Goal: Task Accomplishment & Management: Complete application form

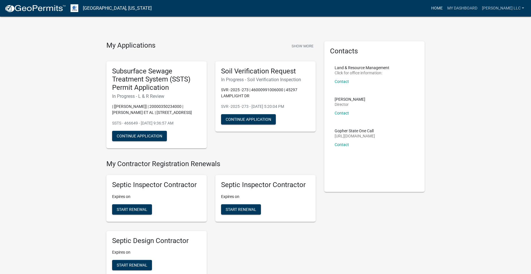
click at [445, 7] on link "Home" at bounding box center [437, 8] width 16 height 11
click at [46, 10] on img at bounding box center [35, 8] width 61 height 9
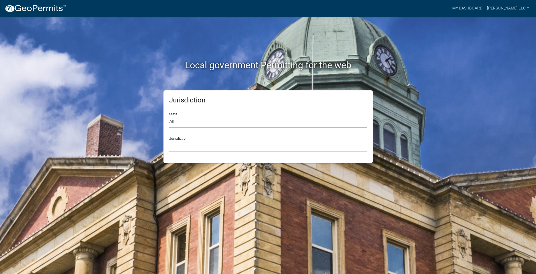
click at [169, 116] on select "All [US_STATE] [US_STATE] [US_STATE] [US_STATE] [US_STATE] [US_STATE] [US_STATE…" at bounding box center [268, 122] width 198 height 12
select select "[US_STATE]"
click option "[US_STATE]" at bounding box center [0, 0] width 0 height 0
click at [169, 140] on select "[GEOGRAPHIC_DATA], [US_STATE] [GEOGRAPHIC_DATA], [US_STATE] [GEOGRAPHIC_DATA], …" at bounding box center [268, 146] width 198 height 12
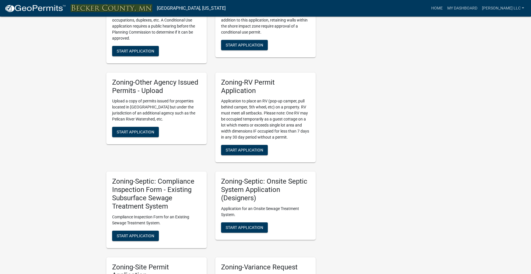
scroll to position [410, 0]
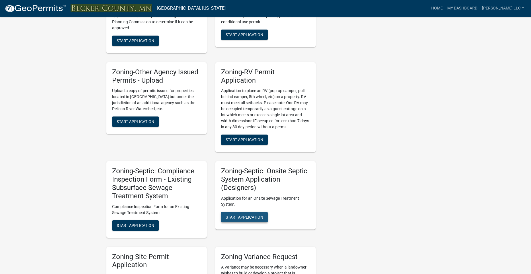
click at [252, 218] on span "Start Application" at bounding box center [245, 217] width 38 height 5
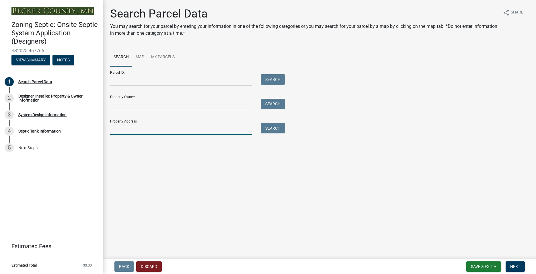
click at [145, 130] on input "Property Address:" at bounding box center [181, 129] width 142 height 12
type input "23974"
click at [281, 131] on button "Search" at bounding box center [273, 128] width 24 height 10
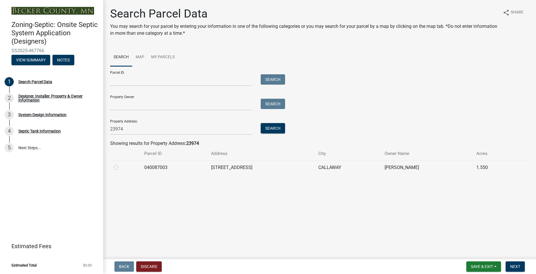
click at [120, 164] on label at bounding box center [120, 164] width 0 height 0
click at [120, 168] on input "radio" at bounding box center [122, 166] width 4 height 4
radio input "true"
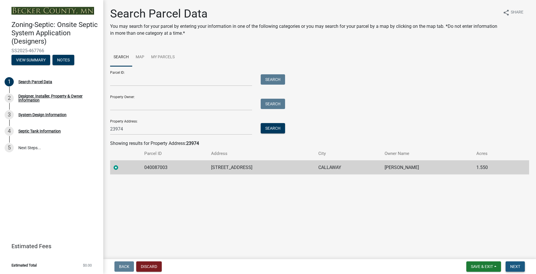
click at [512, 267] on span "Next" at bounding box center [515, 266] width 10 height 5
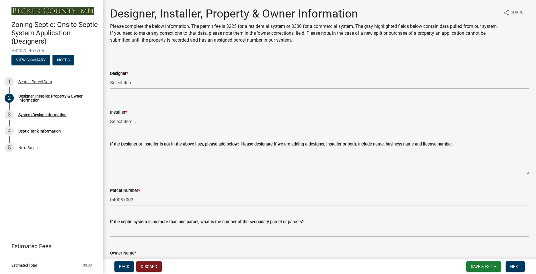
click at [110, 77] on select "Select Item... OTHER – Not listed (please add in next field and we will add to …" at bounding box center [319, 83] width 419 height 12
click option "[PERSON_NAME], LLC, L4095 ([PERSON_NAME])" at bounding box center [0, 0] width 0 height 0
select select "a3857460-3a0e-46b9-813b-a36e4cbca367"
click option "Muff’s Trenching LLC, L576 ([PERSON_NAME])" at bounding box center [0, 0] width 0 height 0
select select "f8be8ebe-2acd-4481-b862-eb2d55d24356"
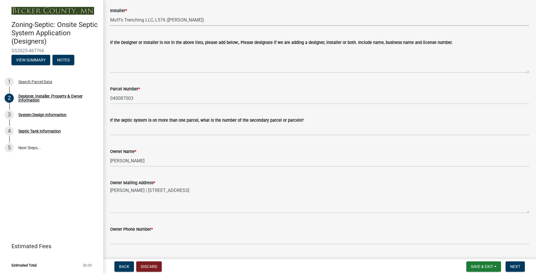
scroll to position [131, 0]
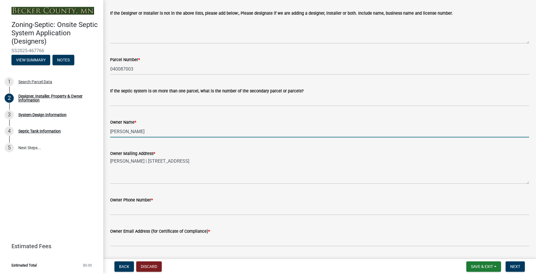
click at [149, 131] on input "[PERSON_NAME]" at bounding box center [319, 132] width 419 height 12
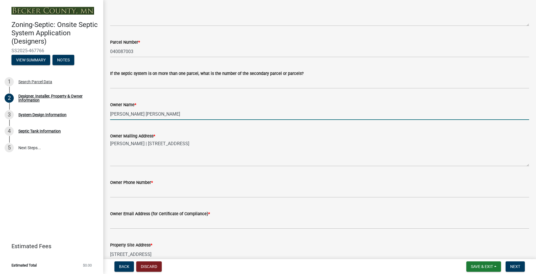
scroll to position [164, 0]
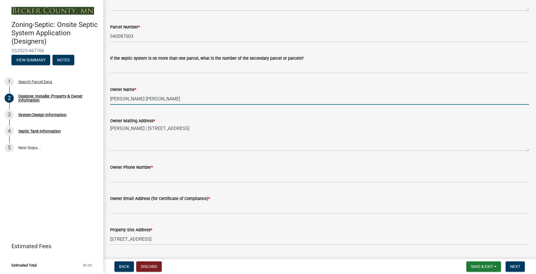
type input "[PERSON_NAME] [PERSON_NAME]"
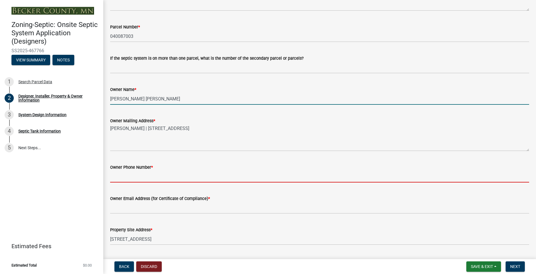
click at [143, 177] on input "Owner Phone Number *" at bounding box center [319, 177] width 419 height 12
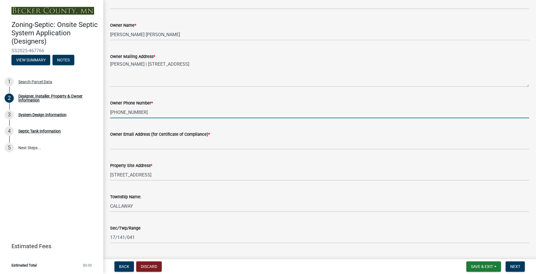
scroll to position [229, 0]
type input "[PHONE_NUMBER]"
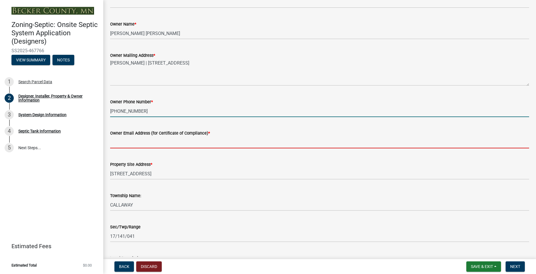
click at [145, 143] on input "Owner Email Address (for Certificate of Compliance) *" at bounding box center [319, 143] width 419 height 12
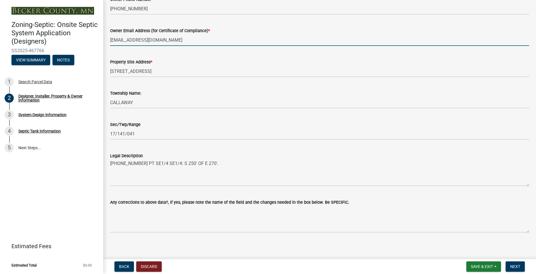
scroll to position [334, 0]
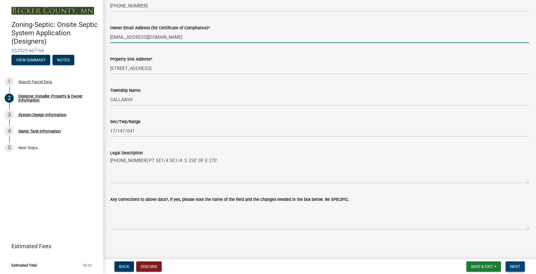
type input "[EMAIL_ADDRESS][DOMAIN_NAME]"
click at [510, 266] on span "Next" at bounding box center [515, 266] width 10 height 5
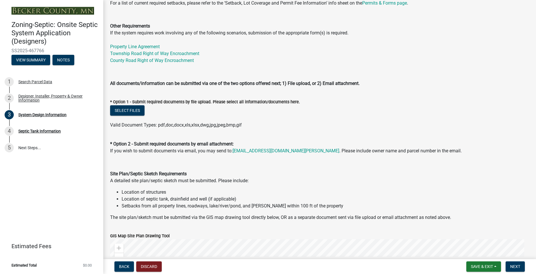
scroll to position [196, 0]
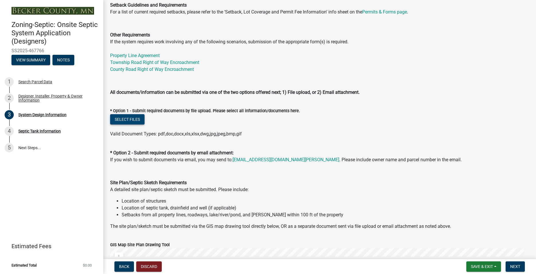
click at [132, 118] on button "Select files" at bounding box center [127, 119] width 34 height 10
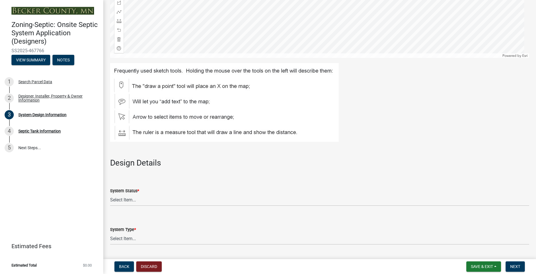
scroll to position [589, 0]
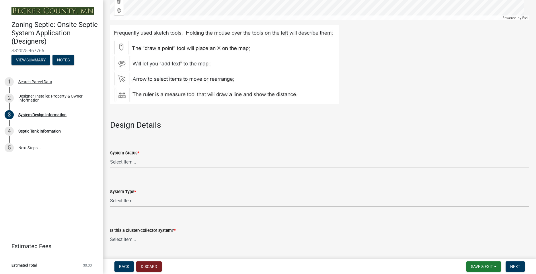
click at [110, 156] on select "Select Item... No Existing System Replacement System Failing System (Cesspool, …" at bounding box center [319, 162] width 419 height 12
click option "No Existing System" at bounding box center [0, 0] width 0 height 0
select select "55497d75-c43f-4635-a730-e0737ce05d56"
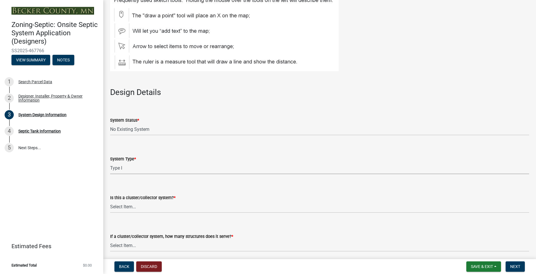
click option "Type I" at bounding box center [0, 0] width 0 height 0
select select "25258e87-3ef9-4f1c-a5f1-75a1d463abfb"
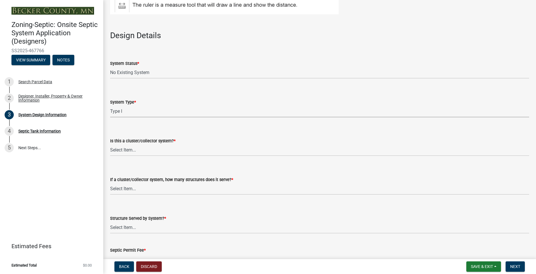
scroll to position [687, 0]
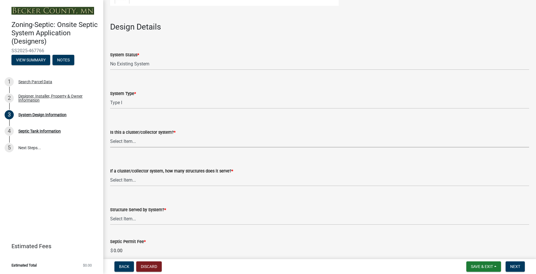
click at [110, 136] on select "Select Item... Yes No" at bounding box center [319, 142] width 419 height 12
click option "No" at bounding box center [0, 0] width 0 height 0
select select "011fbff4-a41d-4a75-9bd8-71c7e6c69e0d"
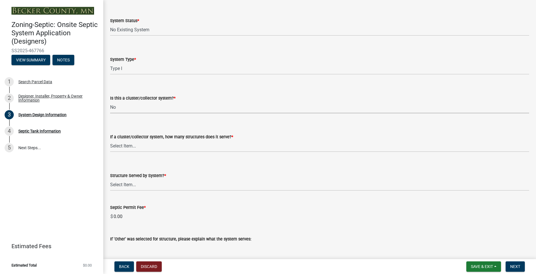
scroll to position [752, 0]
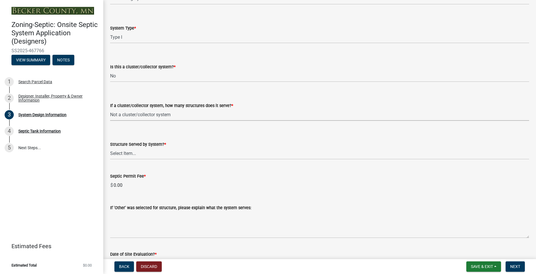
click option "Not a cluster/collector system" at bounding box center [0, 0] width 0 height 0
select select "85fdfef2-2683-4311-b5d5-5505f6411127"
click option "Full-Time Dwelling" at bounding box center [0, 0] width 0 height 0
select select "d95a9312-c8a1-4ec7-8581-25dbcf440a1f"
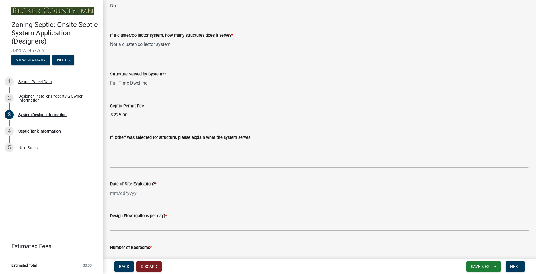
scroll to position [850, 0]
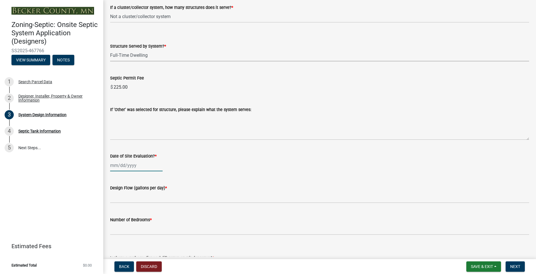
click at [128, 167] on input "Date of Site Evaluation? *" at bounding box center [136, 166] width 53 height 12
select select "8"
select select "2025"
click at [128, 223] on div "19" at bounding box center [124, 223] width 9 height 9
type input "[DATE]"
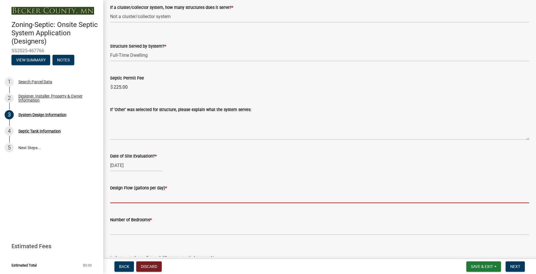
click at [145, 198] on input "text" at bounding box center [319, 197] width 419 height 12
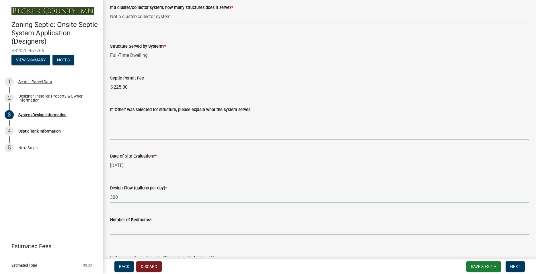
scroll to position [883, 0]
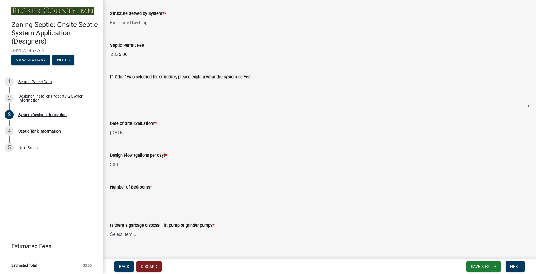
type input "300"
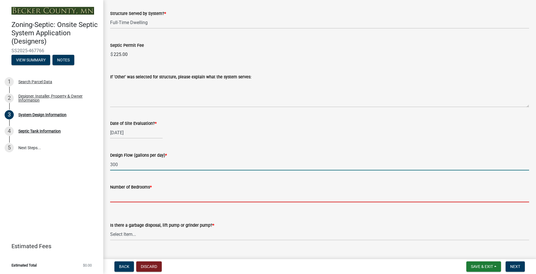
click at [146, 194] on input "Number of Bedrooms *" at bounding box center [319, 197] width 419 height 12
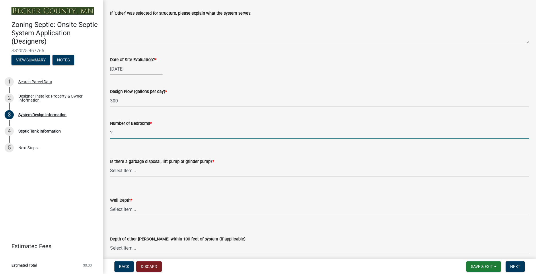
scroll to position [949, 0]
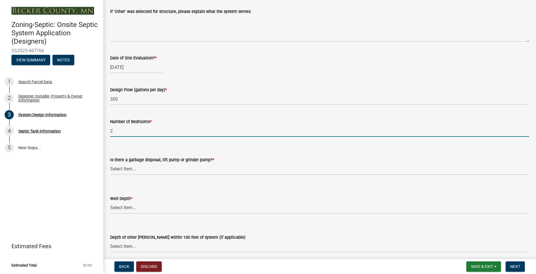
type input "2"
click at [110, 163] on select "Select Item... Yes No" at bounding box center [319, 169] width 419 height 12
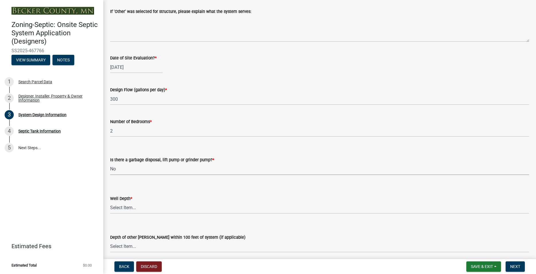
click option "No" at bounding box center [0, 0] width 0 height 0
select select "ba735beb-519e-40f0-ae20-62d65fc4c46b"
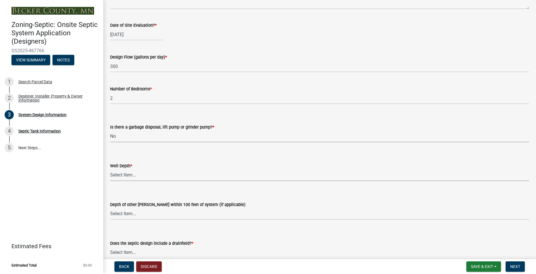
click at [110, 169] on select "Select Item... Deep Well Shallow Well Well not yet installed - To be drilled No…" at bounding box center [319, 175] width 419 height 12
click option "Deep Well" at bounding box center [0, 0] width 0 height 0
select select "ef698bf5-6172-44c1-9ffb-522c07469aed"
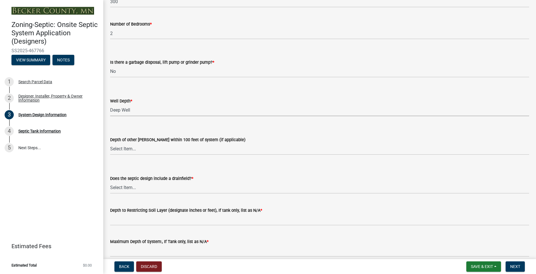
scroll to position [1047, 0]
click at [110, 181] on select "Select Item... Yes No Existing - COC must by submitted" at bounding box center [319, 187] width 419 height 12
click option "Yes" at bounding box center [0, 0] width 0 height 0
select select "a0c59fcd-b61c-4c3a-90a8-e70849750c47"
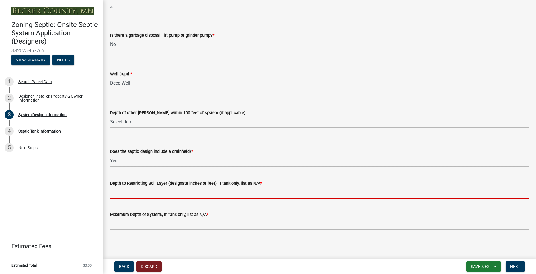
click at [139, 194] on input "Depth to Restricting Soil Layer (designate inches or feet), If tank only, list …" at bounding box center [319, 193] width 419 height 12
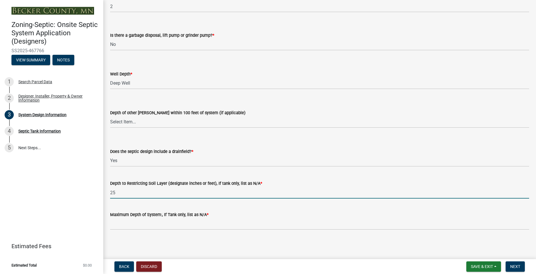
type input "25"
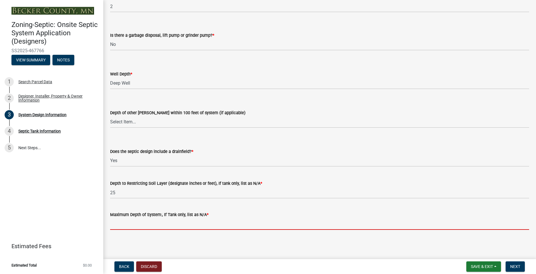
click at [150, 223] on input "Maximum Depth of System:, If Tank only, list as N/A *" at bounding box center [319, 224] width 419 height 12
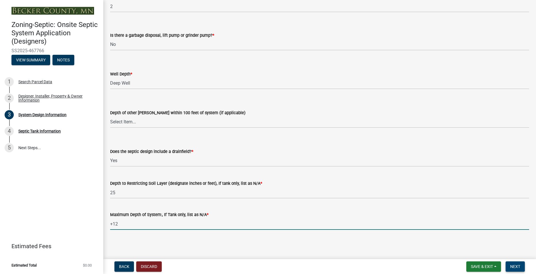
type input "+12"
click at [522, 268] on button "Next" at bounding box center [515, 266] width 19 height 10
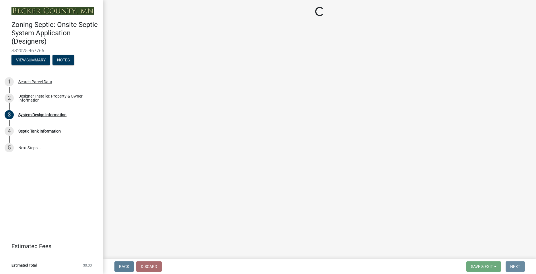
scroll to position [0, 0]
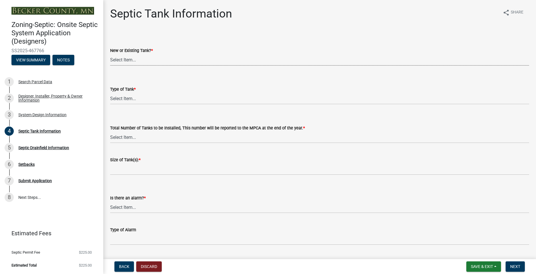
click at [110, 54] on select "Select Item... New Existing Both -New and Existing Tank" at bounding box center [319, 60] width 419 height 12
click option "New" at bounding box center [0, 0] width 0 height 0
select select "f9fbe67c-c1cf-4a63-8ad4-799ce56b7f21"
click at [110, 93] on select "Select Item... Single Septic Tank Compartmented Tank Single Tank plus Compartme…" at bounding box center [319, 99] width 419 height 12
click option "Compartmented Tank" at bounding box center [0, 0] width 0 height 0
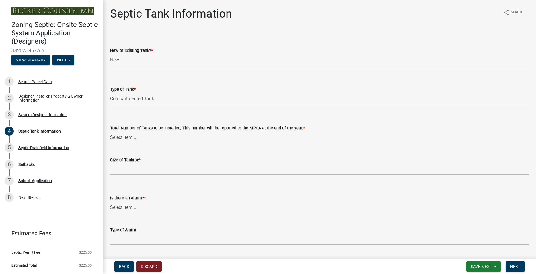
select select "8af00ff6-ccdf-43a1-aa9f-9d195177e029"
click at [110, 131] on select "Select Item... 0 1 2 3 4" at bounding box center [319, 137] width 419 height 12
click option "1" at bounding box center [0, 0] width 0 height 0
select select "52556460-45fa-4026-a6c2-c70bb0823cb5"
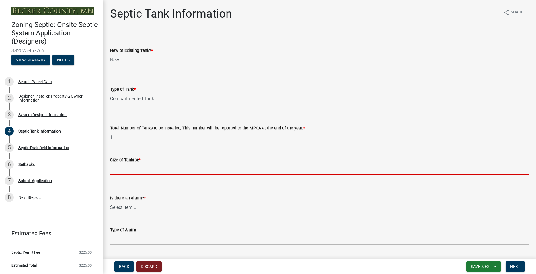
click at [126, 166] on input "Size of Tank(s): *" at bounding box center [319, 169] width 419 height 12
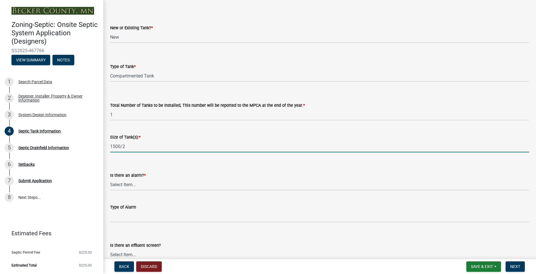
scroll to position [65, 0]
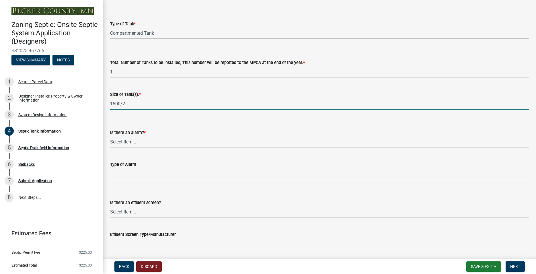
type input "1500/2"
click at [110, 136] on select "Select Item... Yes No" at bounding box center [319, 142] width 419 height 12
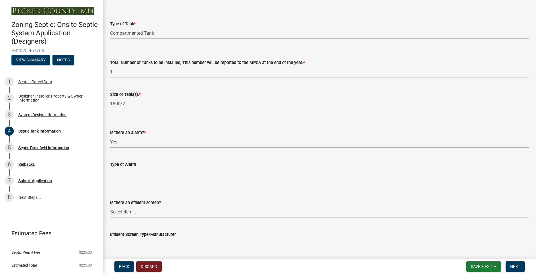
click option "Yes" at bounding box center [0, 0] width 0 height 0
select select "c84d9e4c-2287-4d2e-9ef7-9874a7456ee3"
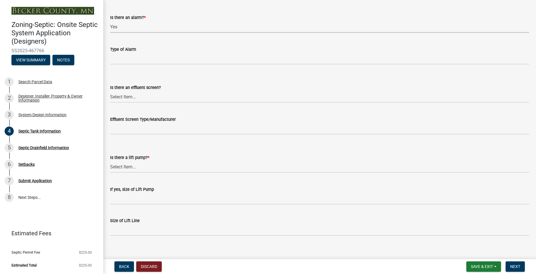
scroll to position [186, 0]
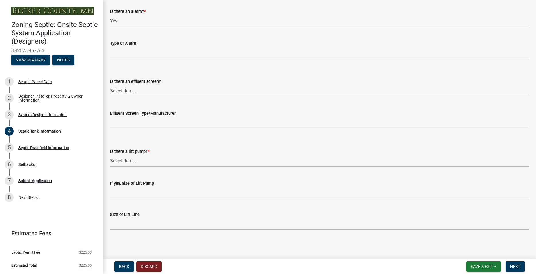
click at [110, 155] on select "Select Item... Yes No" at bounding box center [319, 161] width 419 height 12
click option "Yes" at bounding box center [0, 0] width 0 height 0
select select "7b57e397-6881-49c8-9b87-e40bdbeb8239"
click at [518, 268] on span "Next" at bounding box center [515, 266] width 10 height 5
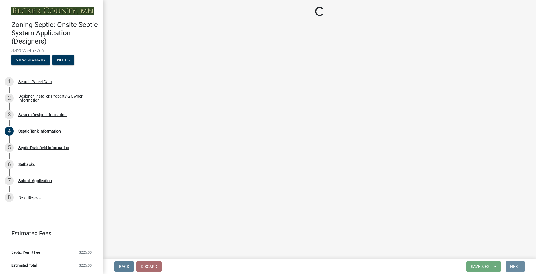
scroll to position [0, 0]
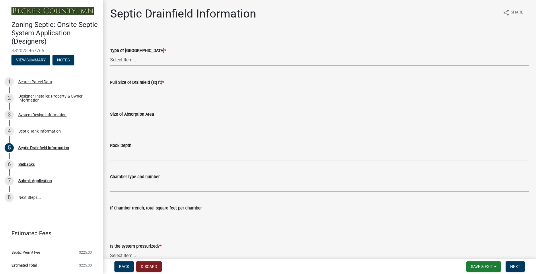
click at [110, 54] on select "Select Item... Chamber Trench Rock Trench Gravelless Mound Pressure Bed Seepage…" at bounding box center [319, 60] width 419 height 12
click option "Mound" at bounding box center [0, 0] width 0 height 0
select select "757b77d3-357c-421c-8450-4fc78db4eecb"
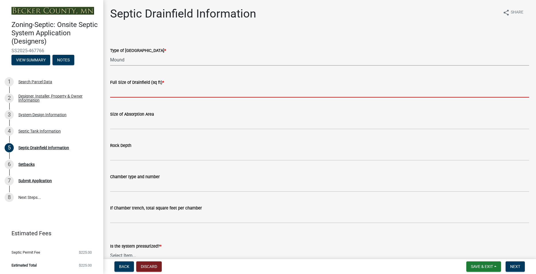
click at [129, 93] on input "text" at bounding box center [319, 92] width 419 height 12
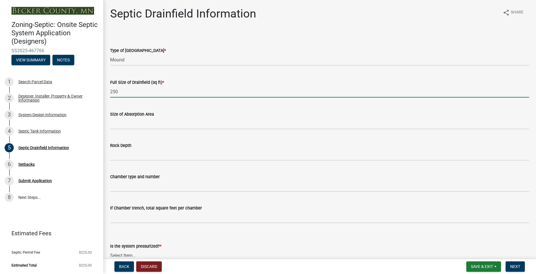
type input "250"
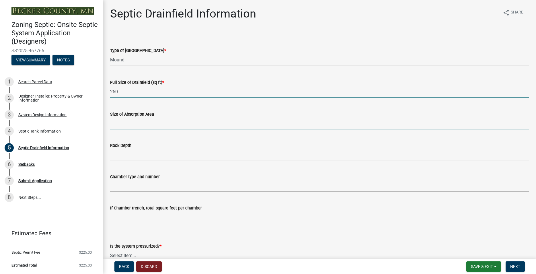
click at [131, 126] on input "Size of Absorption Area" at bounding box center [319, 124] width 419 height 12
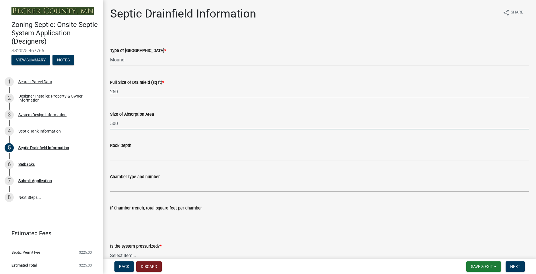
scroll to position [33, 0]
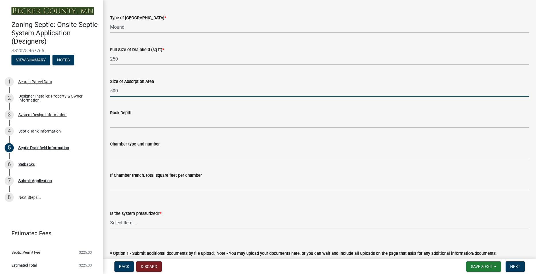
type input "500"
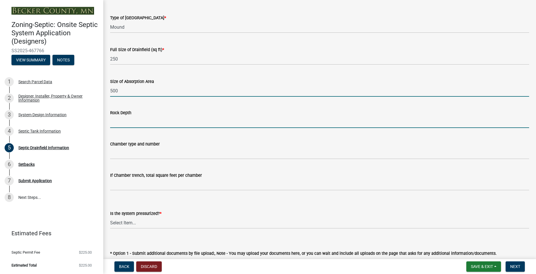
click at [143, 121] on input "Rock Depth" at bounding box center [319, 122] width 419 height 12
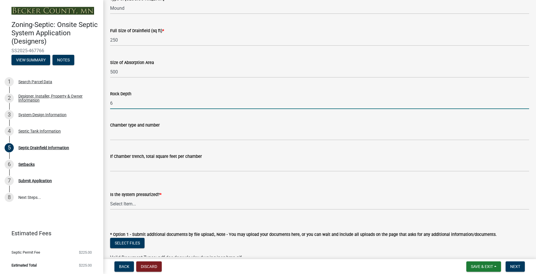
scroll to position [98, 0]
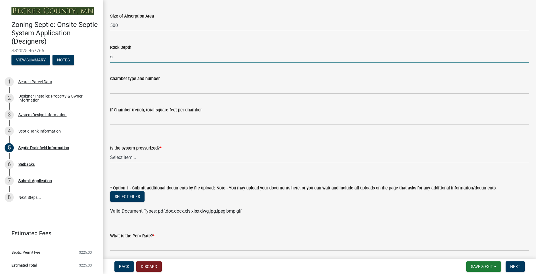
type input "6"
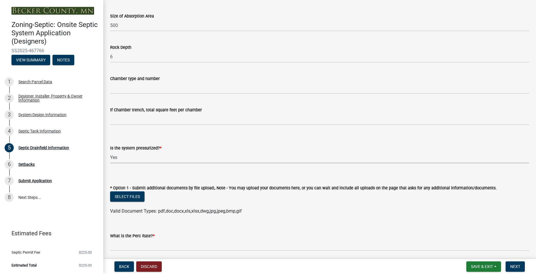
click option "Yes" at bounding box center [0, 0] width 0 height 0
select select "366d546d-8bc3-42fb-bca7-8a9455861f61"
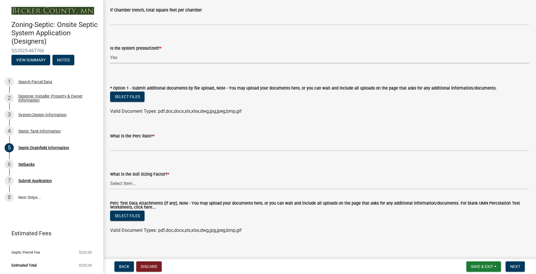
scroll to position [203, 0]
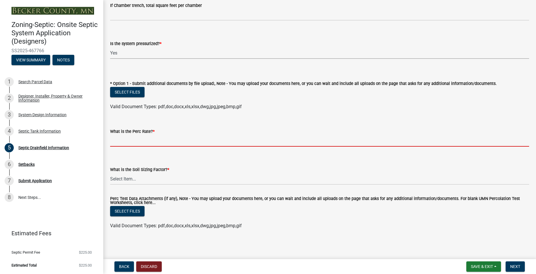
click at [123, 142] on input "What is the Perc Rate? *" at bounding box center [319, 141] width 419 height 12
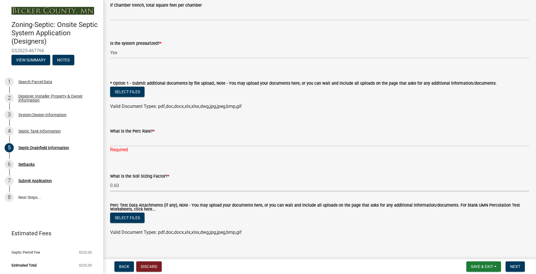
click option "0.60" at bounding box center [0, 0] width 0 height 0
select select "18096abf-d947-4d05-b4bb-6a4cf5703197"
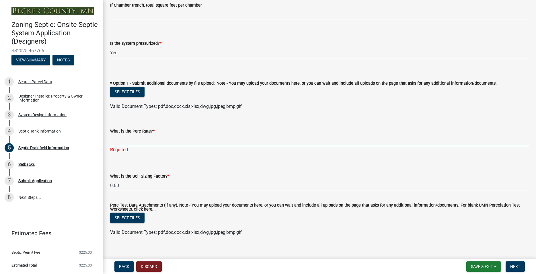
click at [135, 140] on input "What is the Perc Rate? *" at bounding box center [319, 141] width 419 height 12
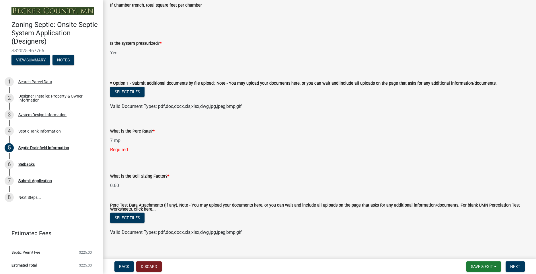
scroll to position [210, 0]
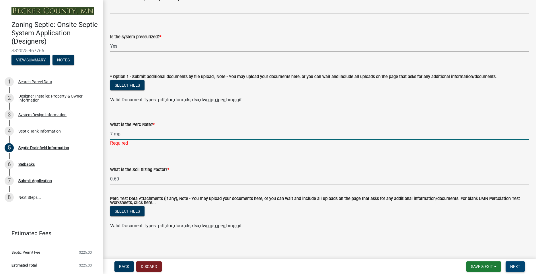
type input "7 mpi"
click at [512, 267] on span "Next" at bounding box center [515, 266] width 10 height 5
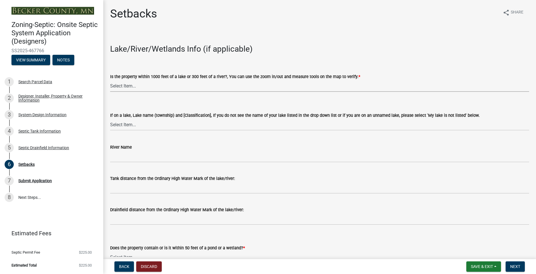
click at [110, 80] on select "Select Item... Yes No" at bounding box center [319, 86] width 419 height 12
click option "No" at bounding box center [0, 0] width 0 height 0
select select "479aafb6-b6e6-4f54-9b3a-e9d3c09fb6b0"
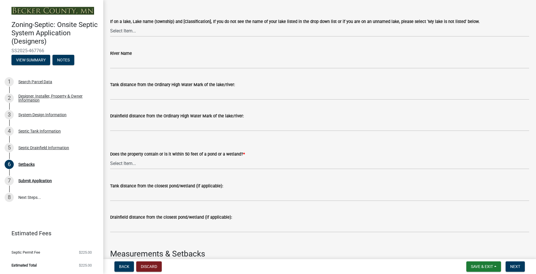
scroll to position [98, 0]
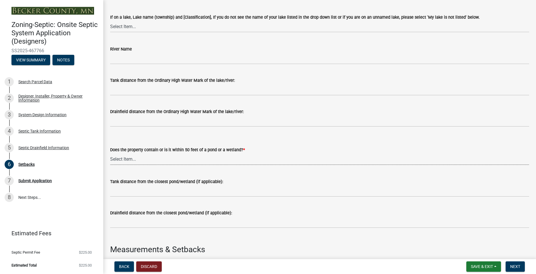
click at [110, 153] on select "Select Item... Yes No" at bounding box center [319, 159] width 419 height 12
click option "No" at bounding box center [0, 0] width 0 height 0
select select "23044af5-43bb-4cf5-8aef-2716db2ce5fc"
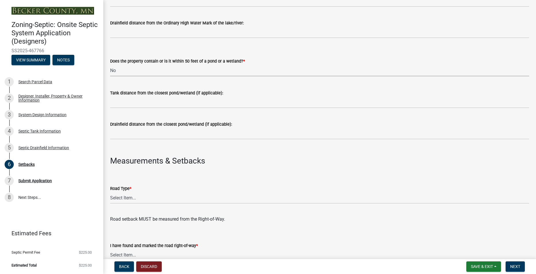
scroll to position [196, 0]
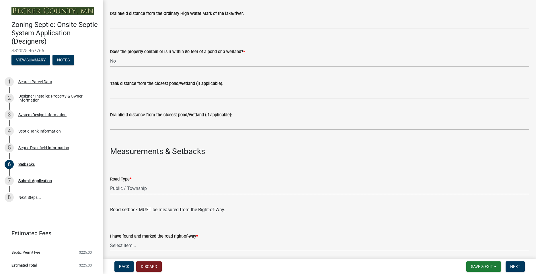
click option "Public / Township" at bounding box center [0, 0] width 0 height 0
select select "21af9b93-f494-48c6-91ae-235d36c6c939"
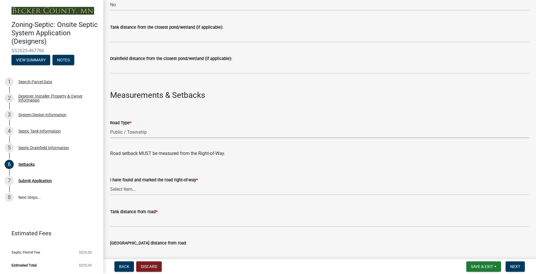
scroll to position [262, 0]
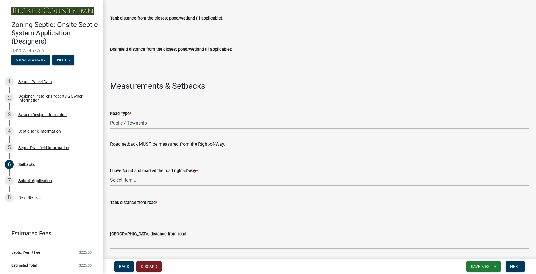
click at [110, 174] on select "Select Item... Yes No" at bounding box center [319, 180] width 419 height 12
click option "Yes" at bounding box center [0, 0] width 0 height 0
select select "a3ce498e-f8b1-44e2-889e-c4968ac74b5a"
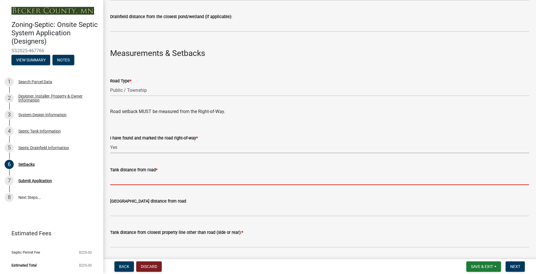
click at [131, 182] on input "Tank distance from road *" at bounding box center [319, 179] width 419 height 12
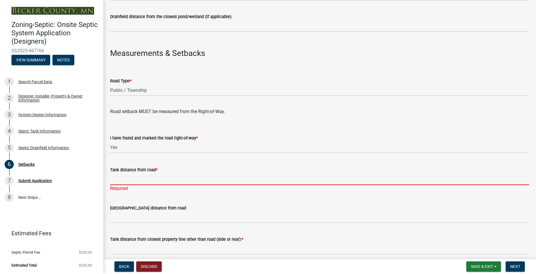
click at [133, 183] on input "Tank distance from road *" at bounding box center [319, 179] width 419 height 12
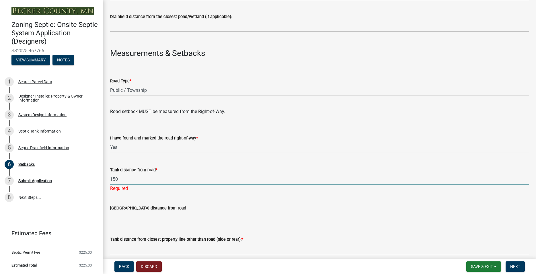
type input "150"
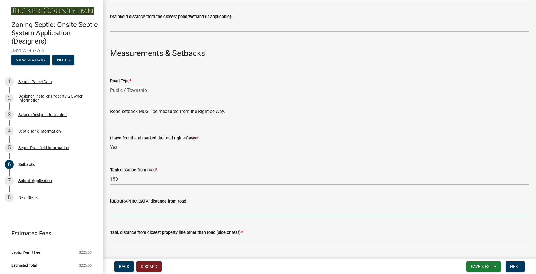
click at [118, 216] on input "[GEOGRAPHIC_DATA] distance from road" at bounding box center [319, 211] width 419 height 12
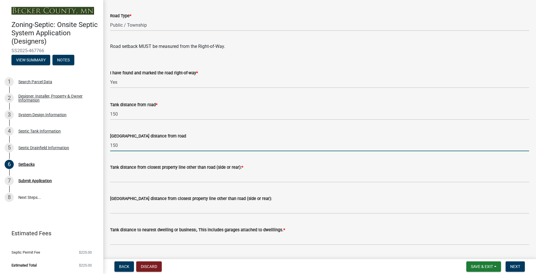
scroll to position [360, 0]
type input "150"
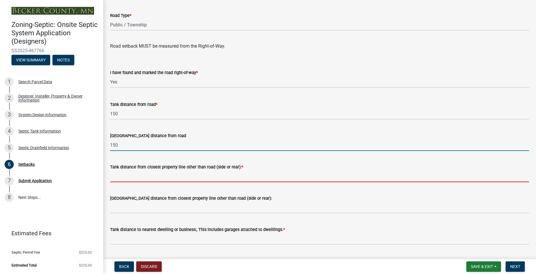
click at [134, 172] on input "Tank distance from closest property line other than road (side or rear): *" at bounding box center [319, 176] width 419 height 12
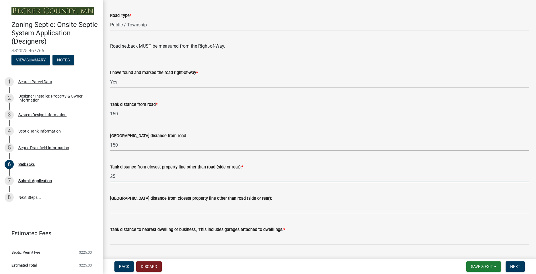
type input "25"
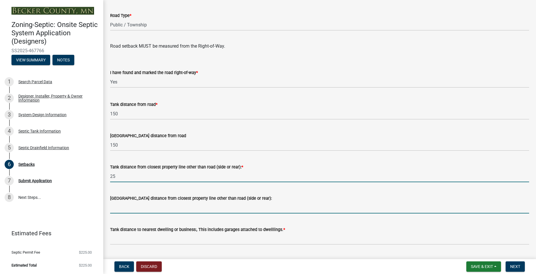
click at [140, 209] on input "[GEOGRAPHIC_DATA] distance from closest property line other than road (side or …" at bounding box center [319, 208] width 419 height 12
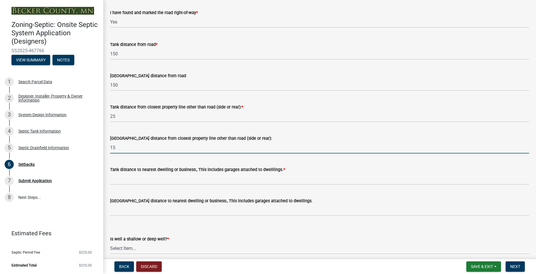
scroll to position [425, 0]
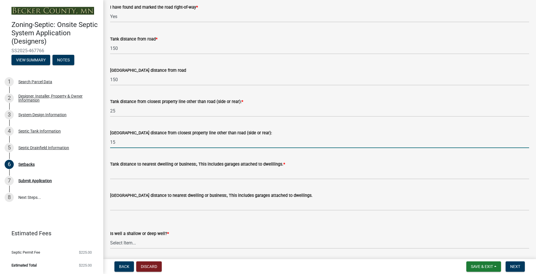
type input "15"
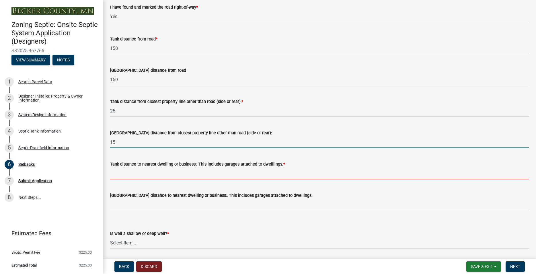
click at [164, 176] on input "Tank distance to nearest dwelling or business:, This includes garages attached …" at bounding box center [319, 174] width 419 height 12
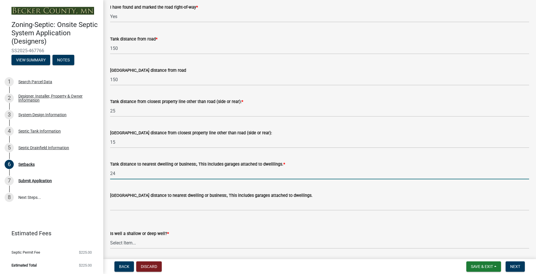
type input "24"
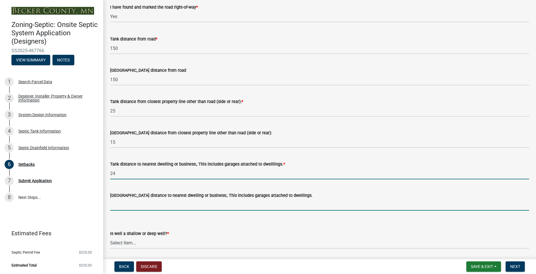
click at [161, 202] on input "[GEOGRAPHIC_DATA] distance to nearest dwelling or business:, This includes gara…" at bounding box center [319, 205] width 419 height 12
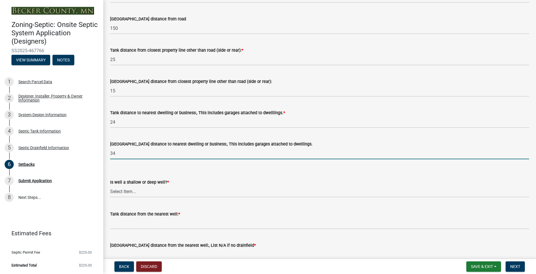
scroll to position [491, 0]
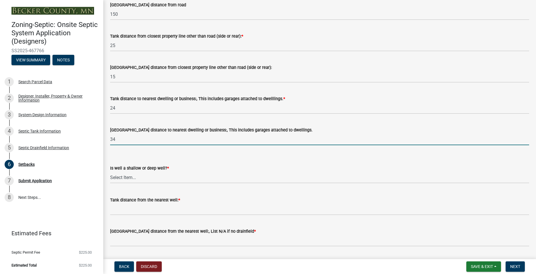
type input "34"
click at [110, 172] on select "Select Item... Deep Well Shallow Well No Well - Connected or to be connected to…" at bounding box center [319, 178] width 419 height 12
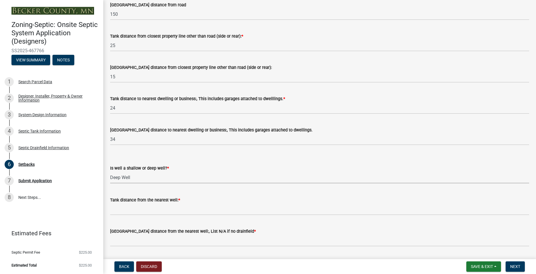
click option "Deep Well" at bounding box center [0, 0] width 0 height 0
select select "cf78f1da-f066-4305-88a2-864abad1fa52"
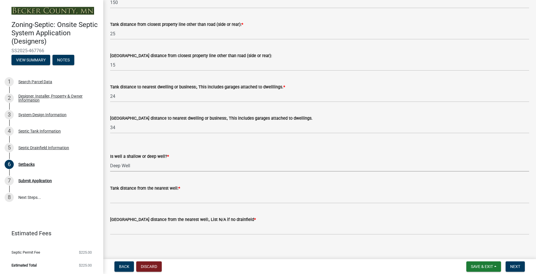
scroll to position [507, 0]
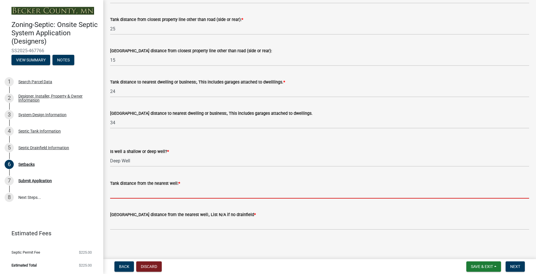
click at [139, 191] on input "Tank distance from the nearest well: *" at bounding box center [319, 193] width 419 height 12
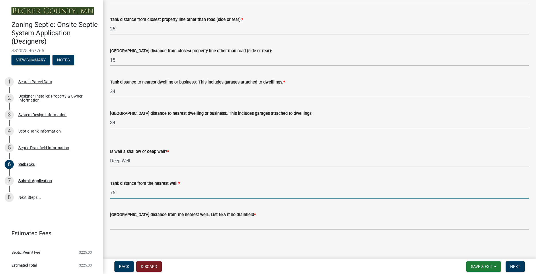
type input "75"
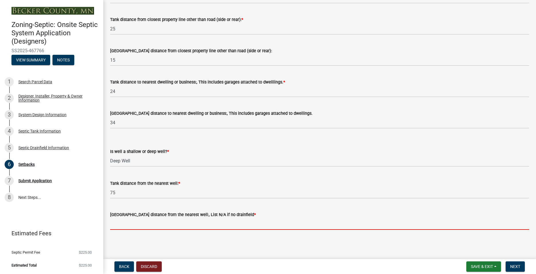
click at [123, 226] on input "[GEOGRAPHIC_DATA] distance from the nearest well:, List N/A if no drainfield *" at bounding box center [319, 224] width 419 height 12
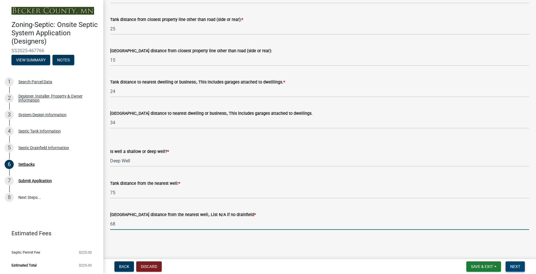
type input "68"
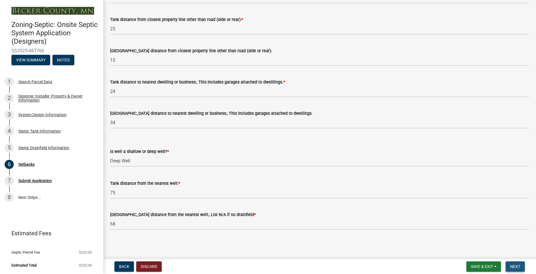
click at [515, 266] on span "Next" at bounding box center [515, 266] width 10 height 5
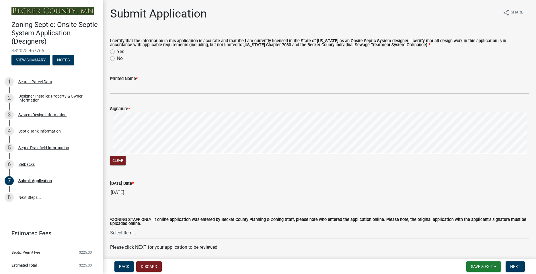
click at [112, 49] on div "Yes" at bounding box center [319, 51] width 419 height 7
click at [117, 53] on label "Yes" at bounding box center [120, 51] width 7 height 7
click at [117, 52] on input "Yes" at bounding box center [119, 50] width 4 height 4
radio input "true"
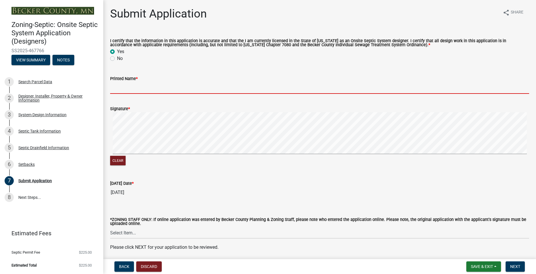
click at [124, 85] on input "Printed Name *" at bounding box center [319, 88] width 419 height 12
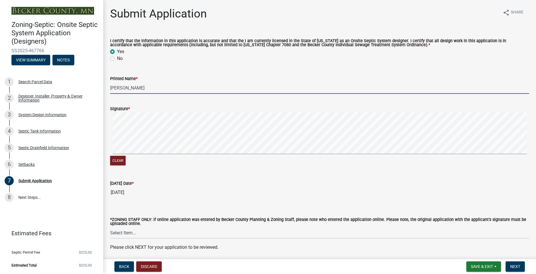
scroll to position [22, 0]
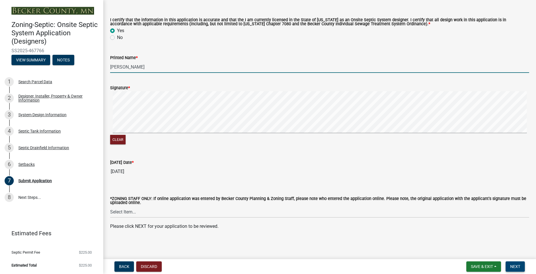
type input "[PERSON_NAME]"
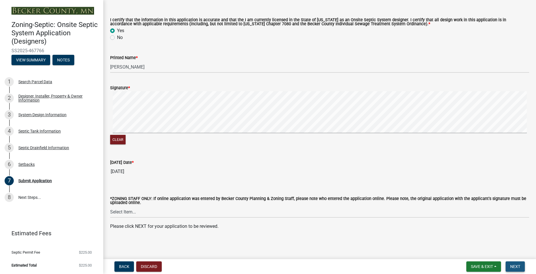
click at [520, 270] on button "Next" at bounding box center [515, 266] width 19 height 10
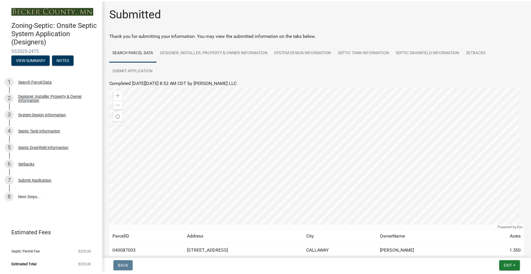
scroll to position [35, 0]
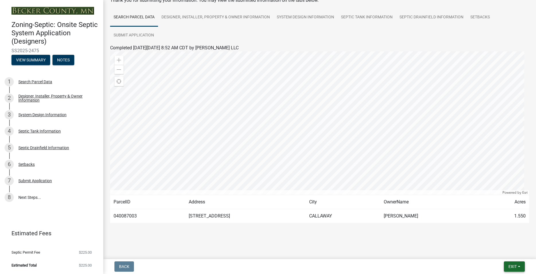
click at [517, 268] on span "Exit" at bounding box center [513, 266] width 8 height 5
click at [504, 254] on button "Save & Exit" at bounding box center [502, 252] width 46 height 14
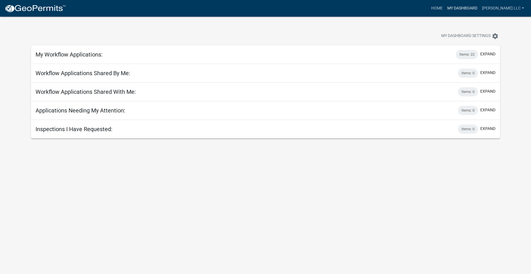
click at [471, 8] on link "My Dashboard" at bounding box center [462, 8] width 35 height 11
click at [445, 8] on link "Home" at bounding box center [437, 8] width 16 height 11
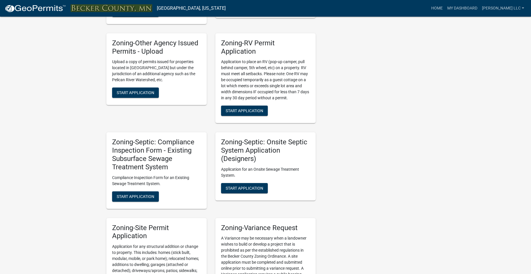
scroll to position [439, 0]
click at [247, 190] on span "Start Application" at bounding box center [245, 187] width 38 height 5
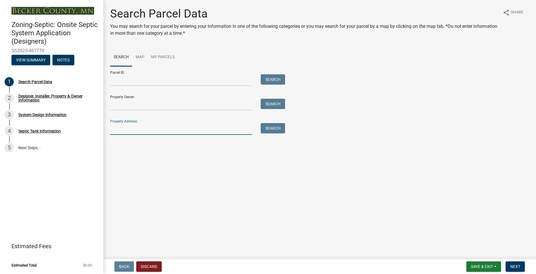
click at [158, 125] on input "Property Address:" at bounding box center [181, 129] width 142 height 12
type input "40288"
click at [278, 130] on button "Search" at bounding box center [273, 128] width 24 height 10
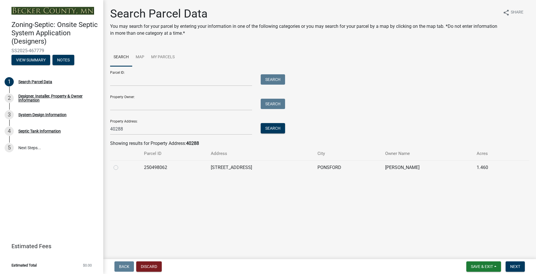
click at [120, 164] on label at bounding box center [120, 164] width 0 height 0
click at [120, 168] on input "radio" at bounding box center [122, 166] width 4 height 4
radio input "true"
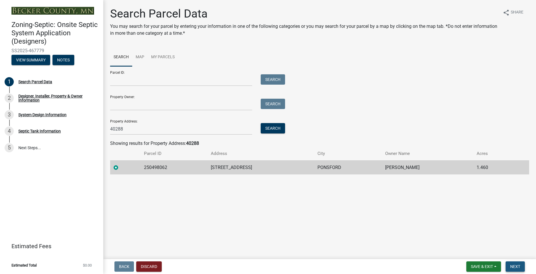
click at [514, 264] on button "Next" at bounding box center [515, 266] width 19 height 10
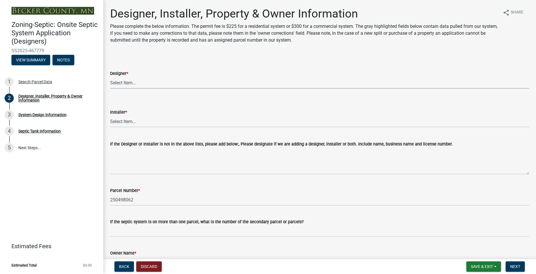
click at [110, 77] on select "Select Item... OTHER – Not listed (please add in next field and we will add to …" at bounding box center [319, 83] width 419 height 12
click option "[PERSON_NAME], LLC, L4095 ([PERSON_NAME])" at bounding box center [0, 0] width 0 height 0
select select "a3857460-3a0e-46b9-813b-a36e4cbca367"
click at [110, 116] on select "Select Item... OTHER – Not listed (please add in next field and we will add to …" at bounding box center [319, 122] width 419 height 12
click option "Muff’s Trenching LLC, L576 ([PERSON_NAME])" at bounding box center [0, 0] width 0 height 0
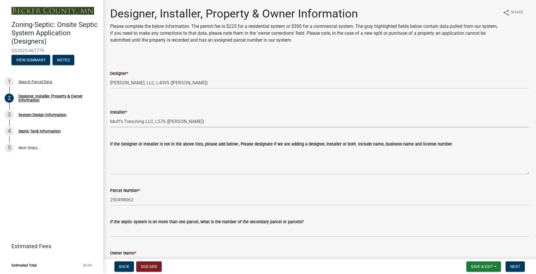
select select "f8be8ebe-2acd-4481-b862-eb2d55d24356"
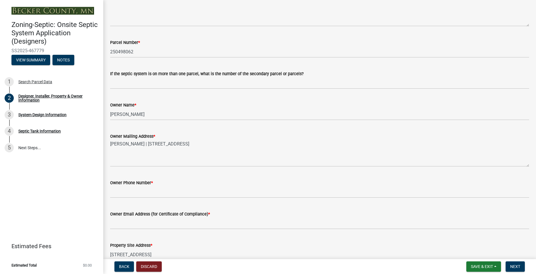
scroll to position [164, 0]
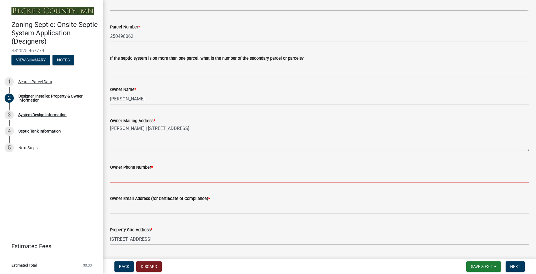
click at [139, 174] on input "Owner Phone Number *" at bounding box center [319, 177] width 419 height 12
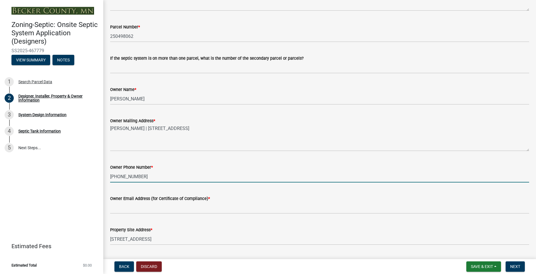
type input "[PHONE_NUMBER]"
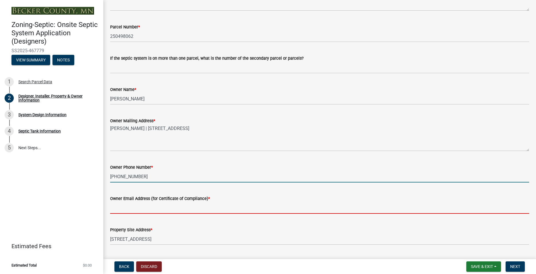
click at [131, 211] on input "Owner Email Address (for Certificate of Compliance) *" at bounding box center [319, 208] width 419 height 12
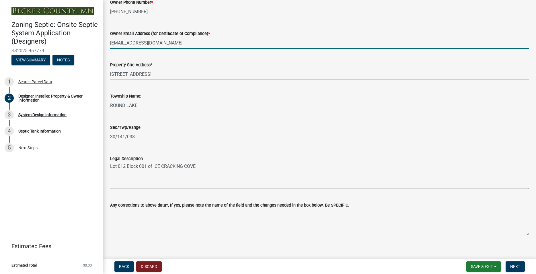
scroll to position [334, 0]
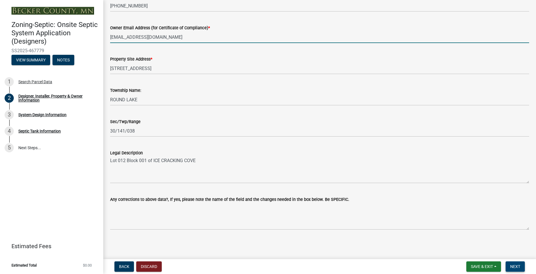
type input "[EMAIL_ADDRESS][DOMAIN_NAME]"
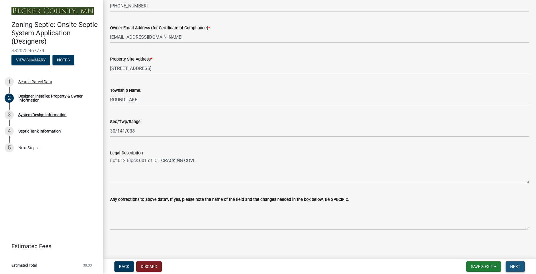
click at [512, 267] on span "Next" at bounding box center [515, 266] width 10 height 5
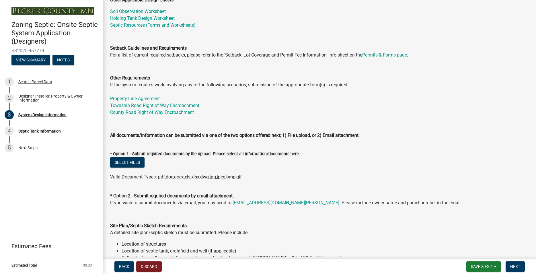
scroll to position [164, 0]
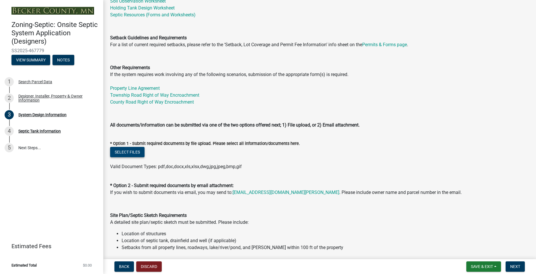
click at [120, 153] on button "Select files" at bounding box center [127, 152] width 34 height 10
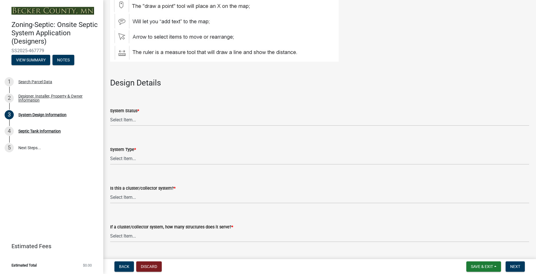
scroll to position [631, 0]
click option "No Existing System" at bounding box center [0, 0] width 0 height 0
select select "55497d75-c43f-4635-a730-e0737ce05d56"
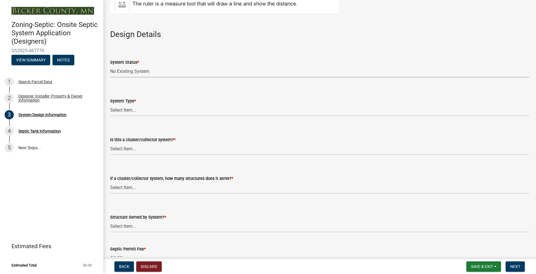
scroll to position [696, 0]
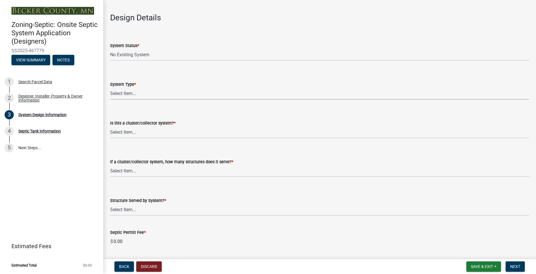
click at [110, 88] on select "Select Item... Type I Type II Type III Type IV Type V" at bounding box center [319, 94] width 419 height 12
click option "Type I" at bounding box center [0, 0] width 0 height 0
select select "25258e87-3ef9-4f1c-a5f1-75a1d463abfb"
click option "No" at bounding box center [0, 0] width 0 height 0
select select "011fbff4-a41d-4a75-9bd8-71c7e6c69e0d"
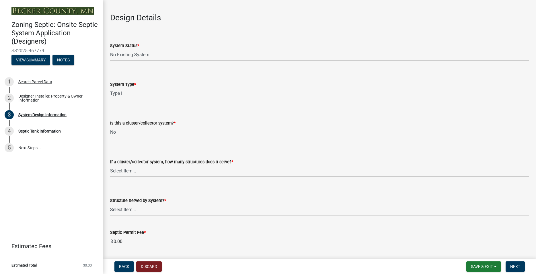
scroll to position [729, 0]
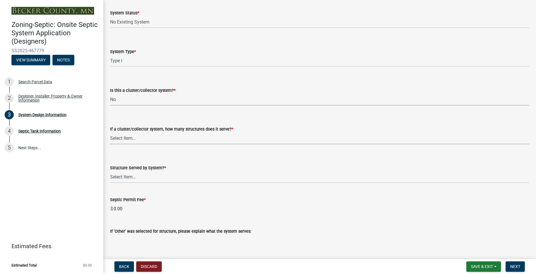
click at [110, 133] on select "Select Item... Not a cluster/collector system 1 2 3 4 5 6 7 8 9 10" at bounding box center [319, 139] width 419 height 12
click option "Not a cluster/collector system" at bounding box center [0, 0] width 0 height 0
select select "85fdfef2-2683-4311-b5d5-5505f6411127"
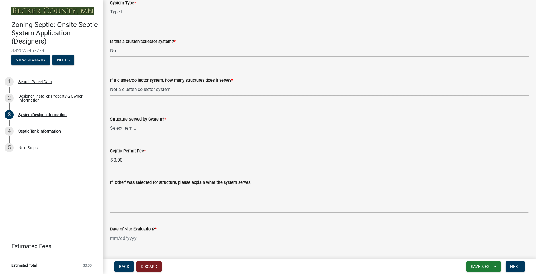
scroll to position [794, 0]
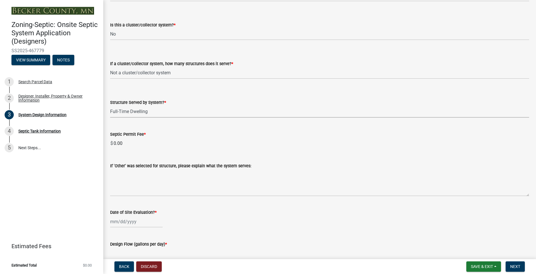
click option "Full-Time Dwelling" at bounding box center [0, 0] width 0 height 0
select select "d95a9312-c8a1-4ec7-8581-25dbcf440a1f"
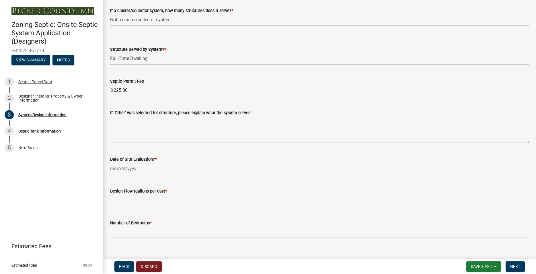
scroll to position [860, 0]
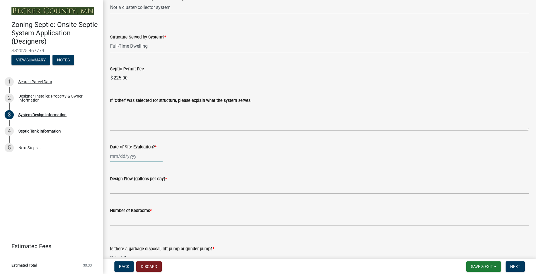
click at [133, 158] on input "Date of Site Evaluation? *" at bounding box center [136, 156] width 53 height 12
select select "8"
select select "2025"
click at [125, 214] on div "19" at bounding box center [124, 214] width 9 height 9
type input "[DATE]"
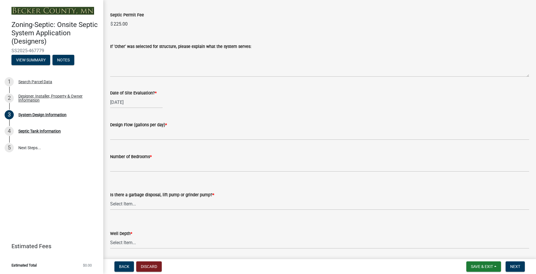
scroll to position [925, 0]
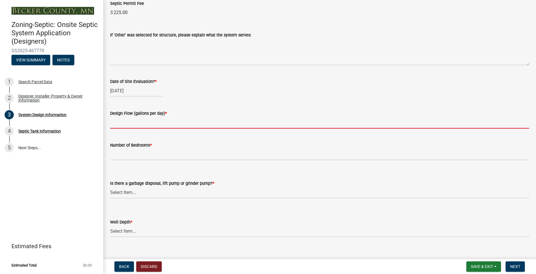
click at [129, 123] on input "text" at bounding box center [319, 123] width 419 height 12
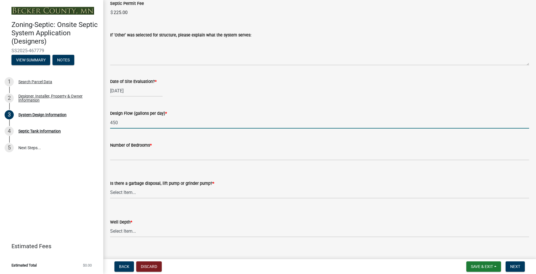
type input "450"
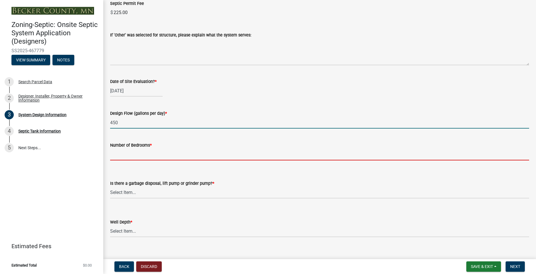
click at [122, 149] on input "Number of Bedrooms *" at bounding box center [319, 155] width 419 height 12
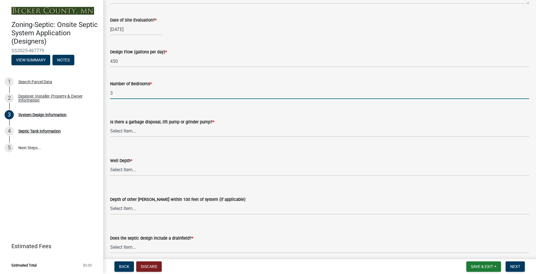
scroll to position [990, 0]
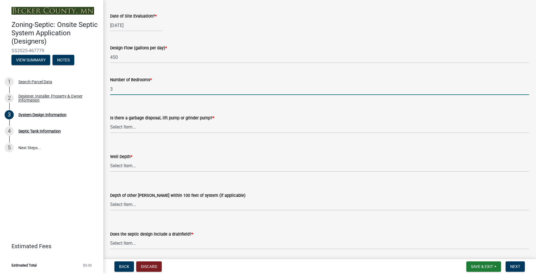
type input "3"
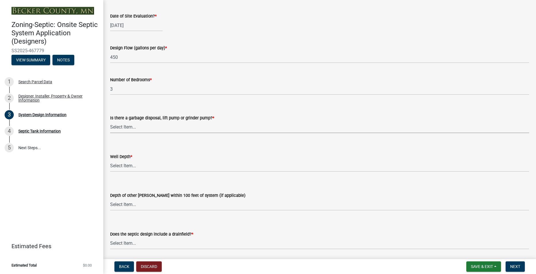
click at [110, 121] on select "Select Item... Yes No" at bounding box center [319, 127] width 419 height 12
click option "No" at bounding box center [0, 0] width 0 height 0
select select "ba735beb-519e-40f0-ae20-62d65fc4c46b"
click at [110, 160] on select "Select Item... Deep Well Shallow Well Well not yet installed - To be drilled No…" at bounding box center [319, 166] width 419 height 12
click option "Deep Well" at bounding box center [0, 0] width 0 height 0
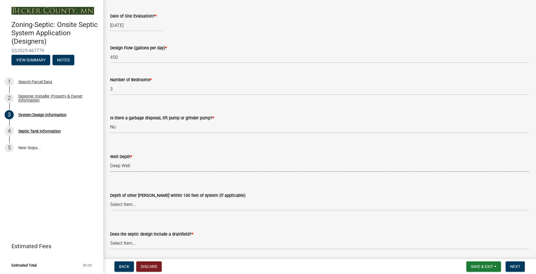
select select "ef698bf5-6172-44c1-9ffb-522c07469aed"
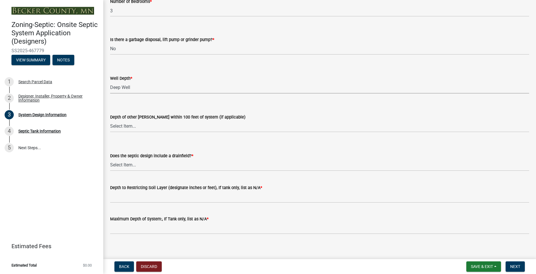
scroll to position [1073, 0]
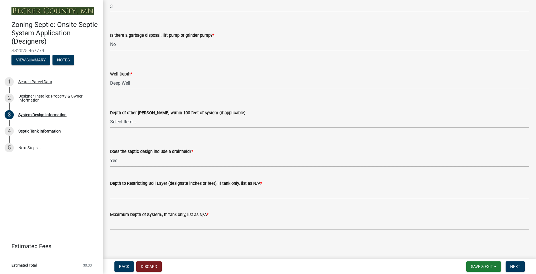
click option "Yes" at bounding box center [0, 0] width 0 height 0
select select "a0c59fcd-b61c-4c3a-90a8-e70849750c47"
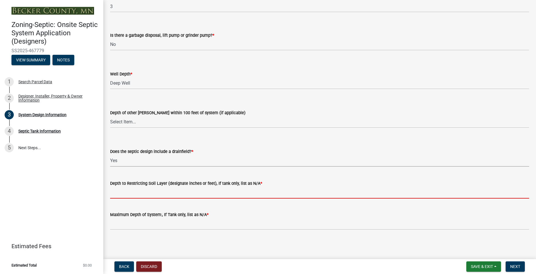
click at [127, 192] on input "Depth to Restricting Soil Layer (designate inches or feet), If tank only, list …" at bounding box center [319, 193] width 419 height 12
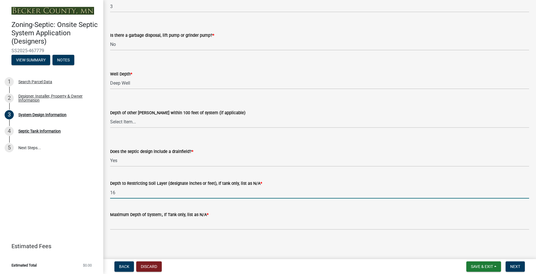
type input "16"
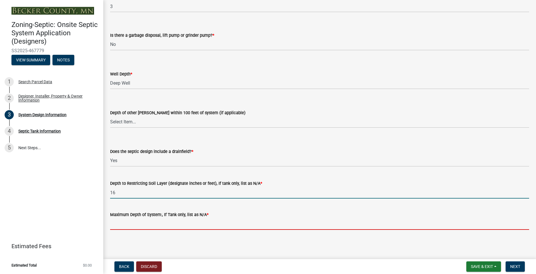
click at [182, 223] on input "Maximum Depth of System:, If Tank only, list as N/A *" at bounding box center [319, 224] width 419 height 12
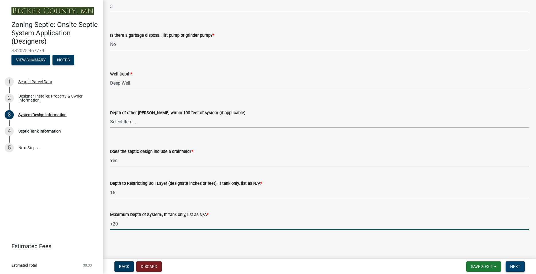
type input "+20"
click at [511, 265] on span "Next" at bounding box center [515, 266] width 10 height 5
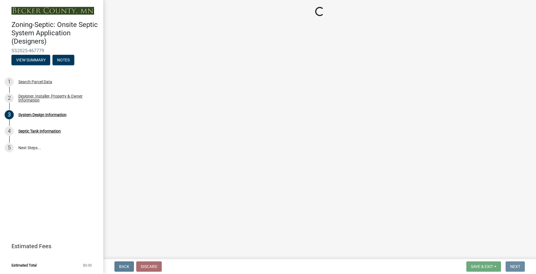
scroll to position [0, 0]
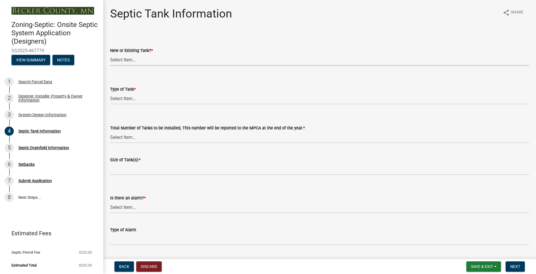
click at [110, 54] on select "Select Item... New Existing Both -New and Existing Tank" at bounding box center [319, 60] width 419 height 12
click option "Existing" at bounding box center [0, 0] width 0 height 0
click at [110, 54] on select "Select Item... New Existing Both -New and Existing Tank" at bounding box center [319, 60] width 419 height 12
click option "New" at bounding box center [0, 0] width 0 height 0
select select "f9fbe67c-c1cf-4a63-8ad4-799ce56b7f21"
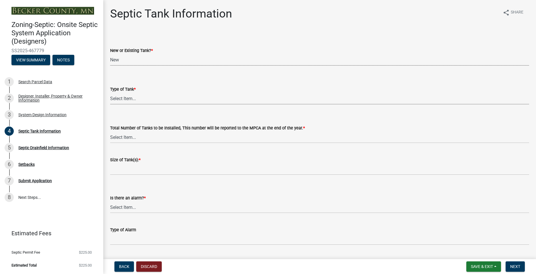
click at [110, 93] on select "Select Item... Single Septic Tank Compartmented Tank Single Tank plus Compartme…" at bounding box center [319, 99] width 419 height 12
click option "Compartmented Tank" at bounding box center [0, 0] width 0 height 0
select select "8af00ff6-ccdf-43a1-aa9f-9d195177e029"
click at [110, 131] on select "Select Item... 0 1 2 3 4" at bounding box center [319, 137] width 419 height 12
click option "1" at bounding box center [0, 0] width 0 height 0
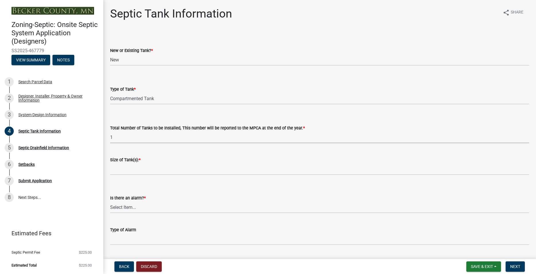
select select "52556460-45fa-4026-a6c2-c70bb0823cb5"
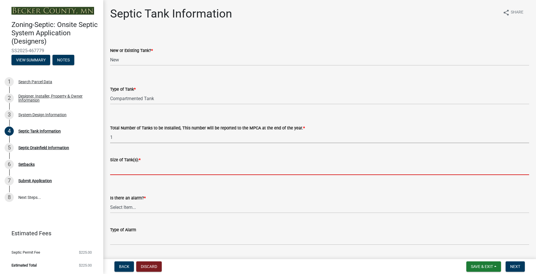
click at [124, 167] on input "Size of Tank(s): *" at bounding box center [319, 169] width 419 height 12
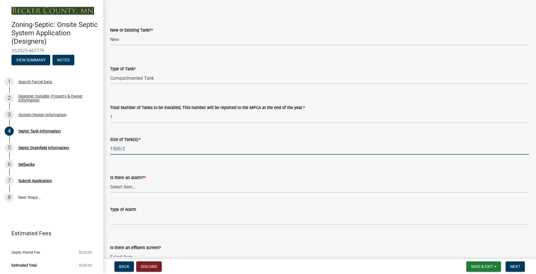
scroll to position [65, 0]
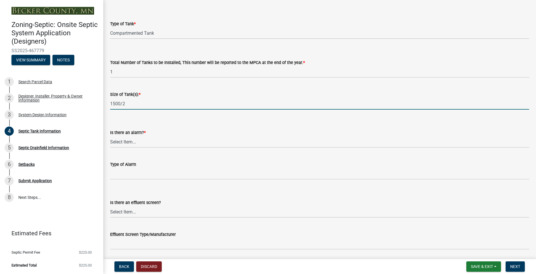
type input "1500/2"
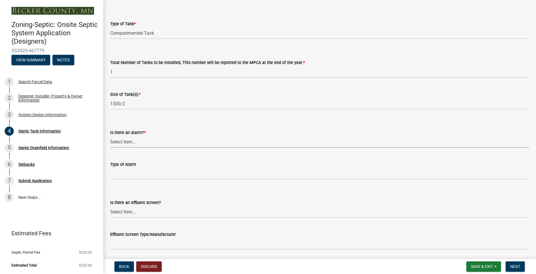
click at [110, 136] on select "Select Item... Yes No" at bounding box center [319, 142] width 419 height 12
click option "Yes" at bounding box center [0, 0] width 0 height 0
select select "c84d9e4c-2287-4d2e-9ef7-9874a7456ee3"
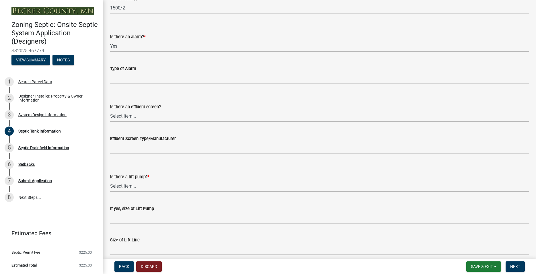
scroll to position [164, 0]
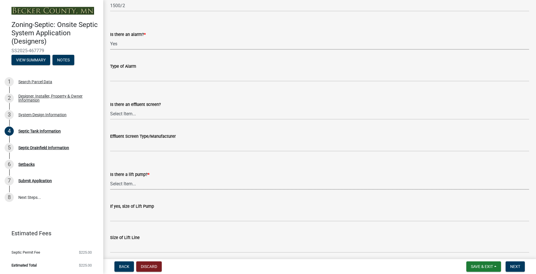
click at [110, 178] on select "Select Item... Yes No" at bounding box center [319, 184] width 419 height 12
click option "Yes" at bounding box center [0, 0] width 0 height 0
select select "7b57e397-6881-49c8-9b87-e40bdbeb8239"
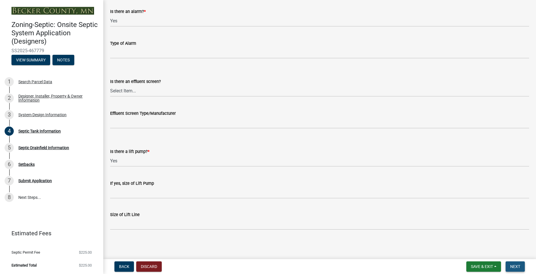
click at [516, 265] on button "Next" at bounding box center [515, 266] width 19 height 10
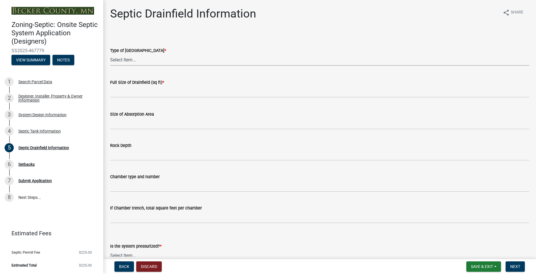
click at [110, 54] on select "Select Item... Chamber Trench Rock Trench Gravelless Mound Pressure Bed Seepage…" at bounding box center [319, 60] width 419 height 12
click option "Mound" at bounding box center [0, 0] width 0 height 0
select select "757b77d3-357c-421c-8450-4fc78db4eecb"
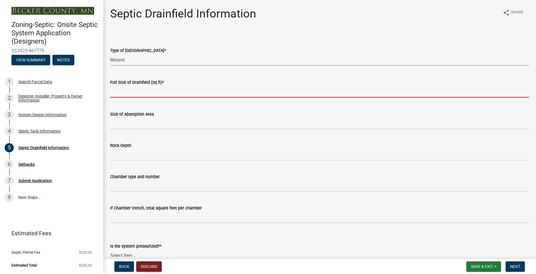
click at [130, 92] on input "text" at bounding box center [319, 92] width 419 height 12
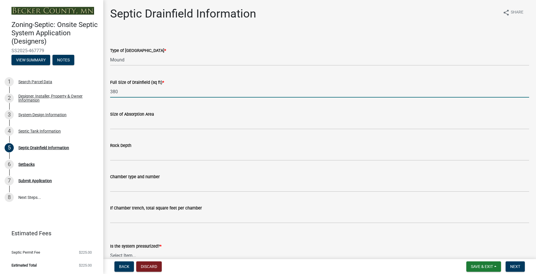
type input "380"
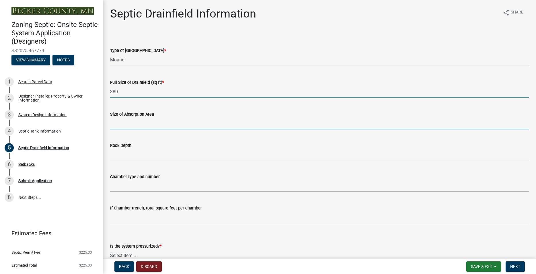
click at [132, 123] on input "Size of Absorption Area" at bounding box center [319, 124] width 419 height 12
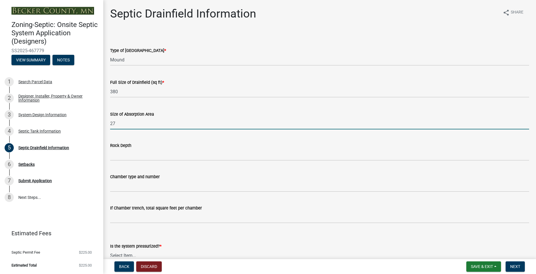
type input "2"
type input "570"
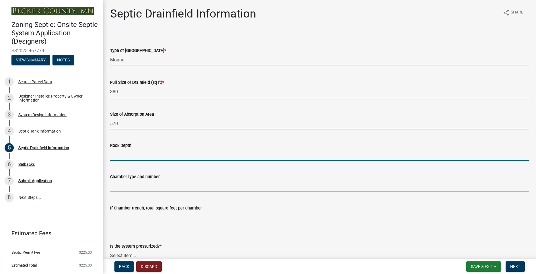
click at [128, 158] on input "Rock Depth" at bounding box center [319, 155] width 419 height 12
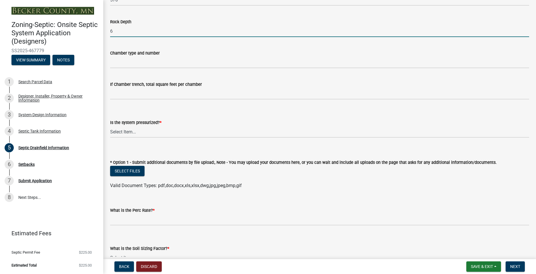
scroll to position [131, 0]
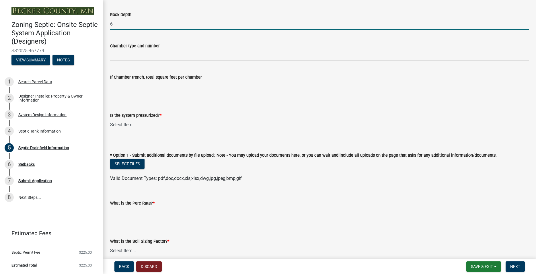
type input "6"
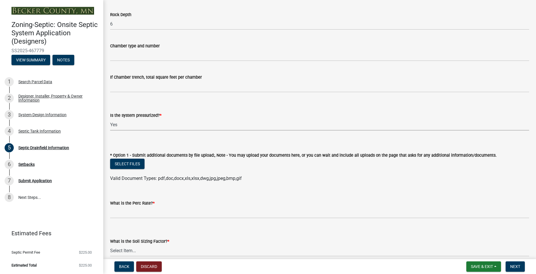
click option "Yes" at bounding box center [0, 0] width 0 height 0
select select "366d546d-8bc3-42fb-bca7-8a9455861f61"
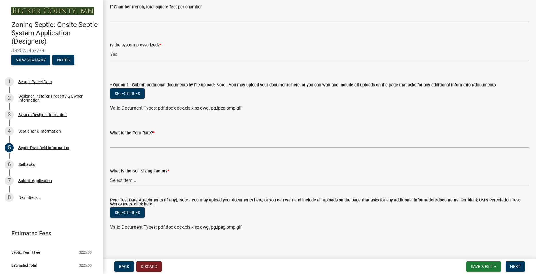
scroll to position [203, 0]
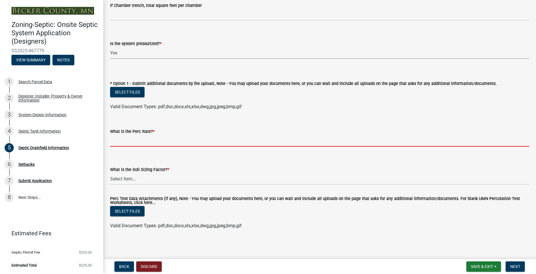
click at [134, 143] on input "What is the Perc Rate? *" at bounding box center [319, 141] width 419 height 12
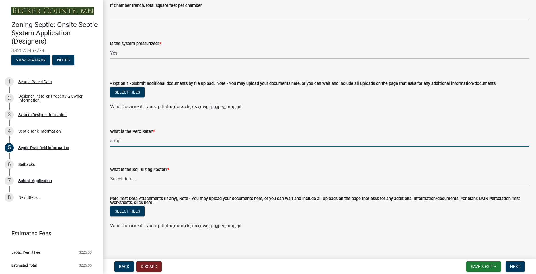
type input "5 mpi"
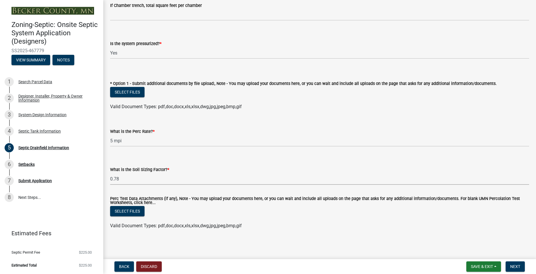
click option "0.78" at bounding box center [0, 0] width 0 height 0
select select "245bd747-17a2-4397-b461-91fbb509aaa8"
click at [518, 267] on span "Next" at bounding box center [515, 266] width 10 height 5
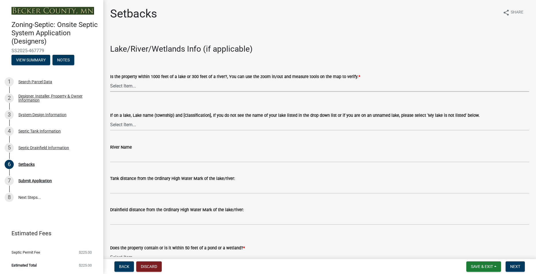
click at [110, 80] on select "Select Item... Yes No" at bounding box center [319, 86] width 419 height 12
click option "Yes" at bounding box center [0, 0] width 0 height 0
select select "c245ec0d-8d6f-4710-ab2b-b3aa70611708"
click option "Ice Cracking (Round Lake S & Sugar [PERSON_NAME] E) [RD]" at bounding box center [0, 0] width 0 height 0
select select "c23fd4db-f95a-4f8a-9863-0264f87fe8dc"
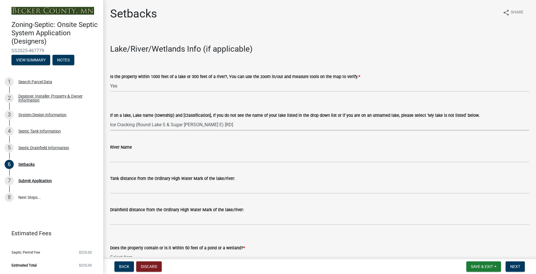
scroll to position [33, 0]
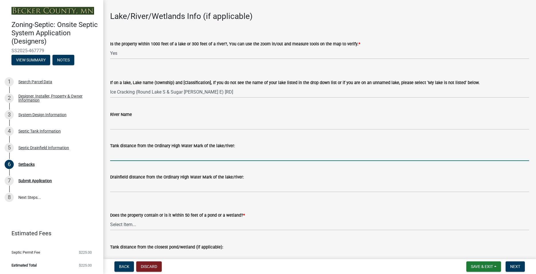
click at [144, 156] on input "Tank distance from the Ordinary High Water Mark of the lake/river:" at bounding box center [319, 155] width 419 height 12
type input "150"
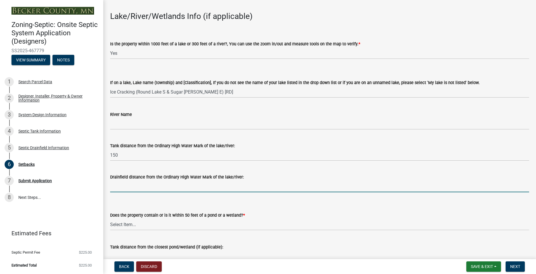
click at [124, 187] on input "Drainfield distance from the Ordinary High Water Mark of the lake/river:" at bounding box center [319, 186] width 419 height 12
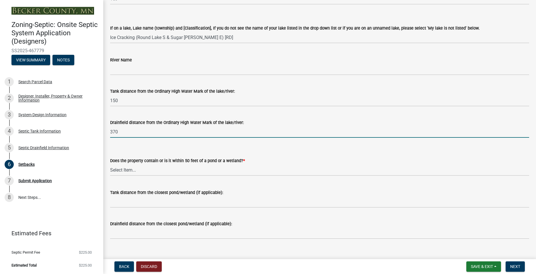
scroll to position [98, 0]
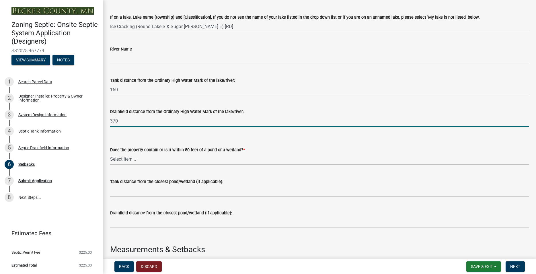
type input "370"
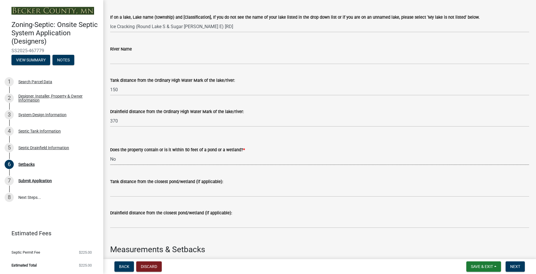
click option "No" at bounding box center [0, 0] width 0 height 0
select select "23044af5-43bb-4cf5-8aef-2716db2ce5fc"
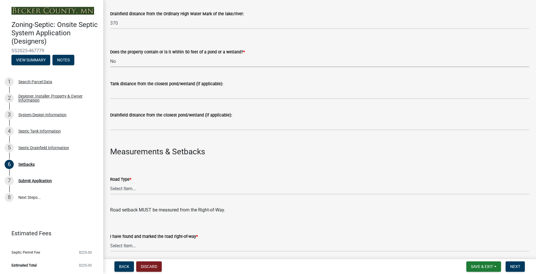
scroll to position [196, 0]
click at [110, 182] on select "Select Item... State County Public / Township Private Easement [GEOGRAPHIC_DATA]" at bounding box center [319, 188] width 419 height 12
click option "Public / Township" at bounding box center [0, 0] width 0 height 0
select select "21af9b93-f494-48c6-91ae-235d36c6c939"
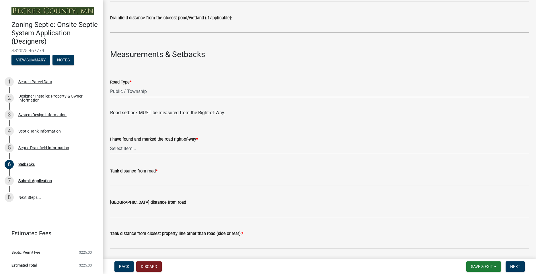
scroll to position [294, 0]
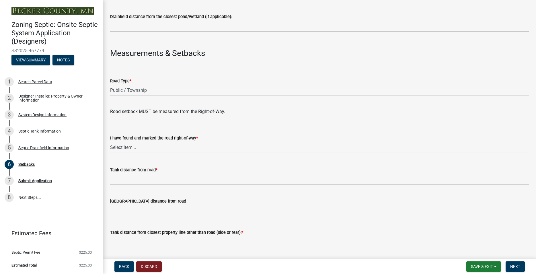
click at [110, 141] on select "Select Item... Yes No" at bounding box center [319, 147] width 419 height 12
click option "Yes" at bounding box center [0, 0] width 0 height 0
select select "a3ce498e-f8b1-44e2-889e-c4968ac74b5a"
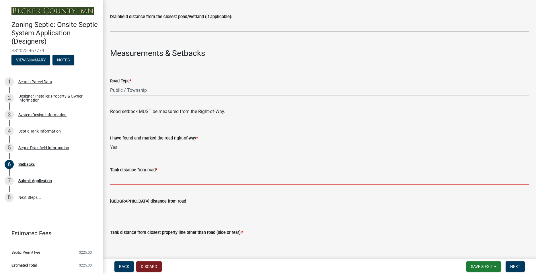
click at [143, 181] on input "Tank distance from road *" at bounding box center [319, 179] width 419 height 12
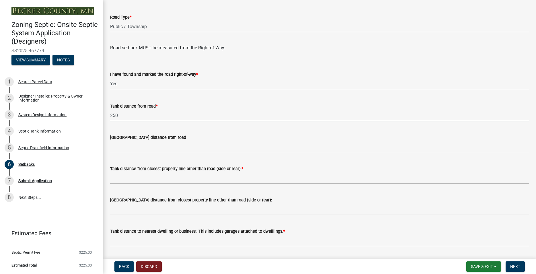
scroll to position [360, 0]
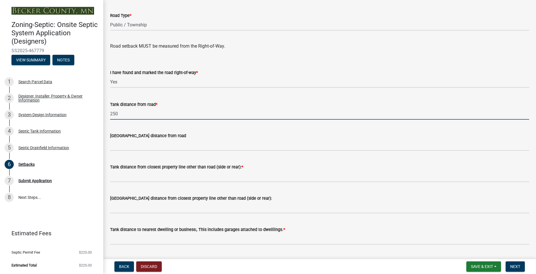
type input "250"
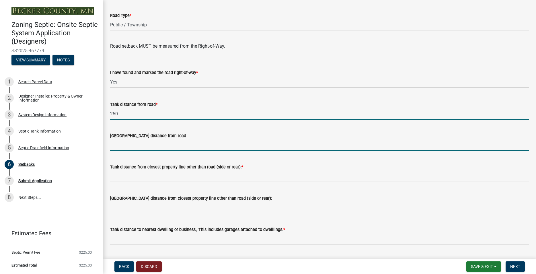
click at [134, 145] on input "[GEOGRAPHIC_DATA] distance from road" at bounding box center [319, 145] width 419 height 12
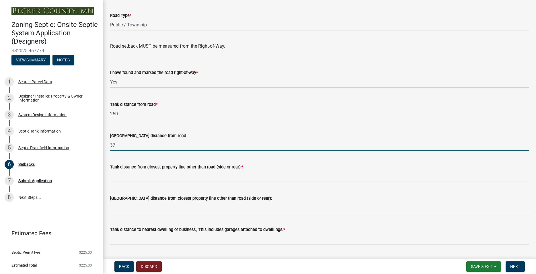
scroll to position [392, 0]
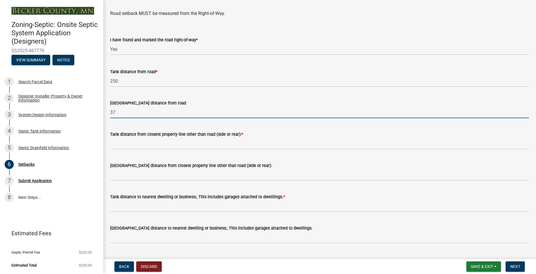
type input "37"
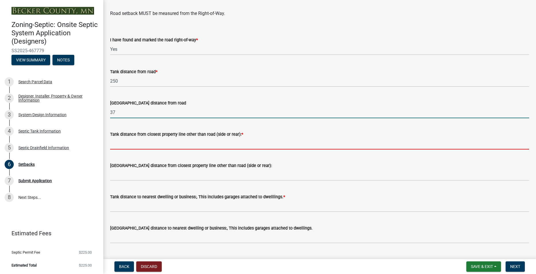
click at [136, 145] on input "Tank distance from closest property line other than road (side or rear): *" at bounding box center [319, 144] width 419 height 12
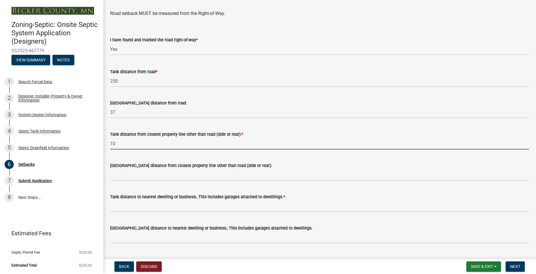
type input "10"
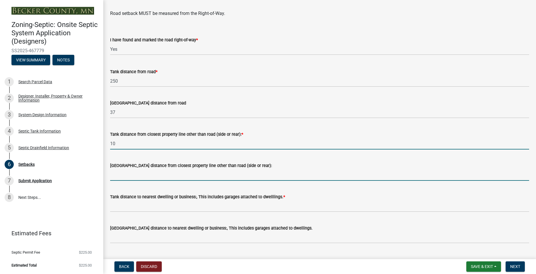
click at [142, 175] on input "[GEOGRAPHIC_DATA] distance from closest property line other than road (side or …" at bounding box center [319, 175] width 419 height 12
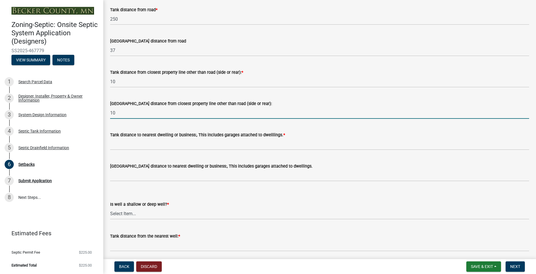
scroll to position [458, 0]
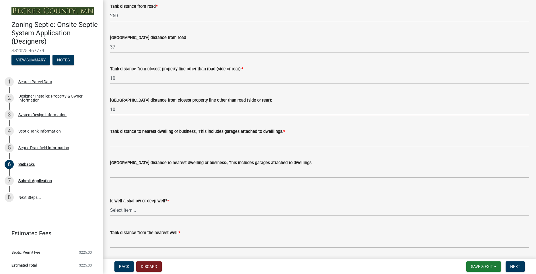
type input "10"
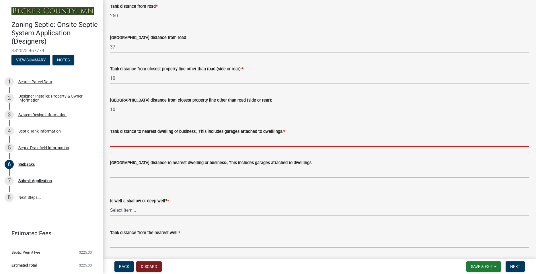
click at [156, 139] on input "Tank distance to nearest dwelling or business:, This includes garages attached …" at bounding box center [319, 141] width 419 height 12
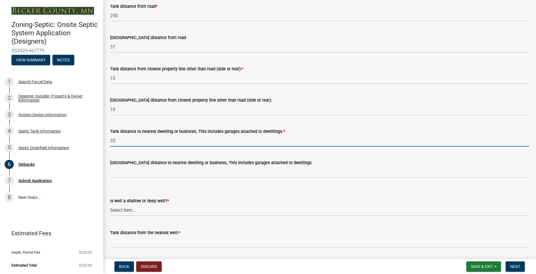
type input "33"
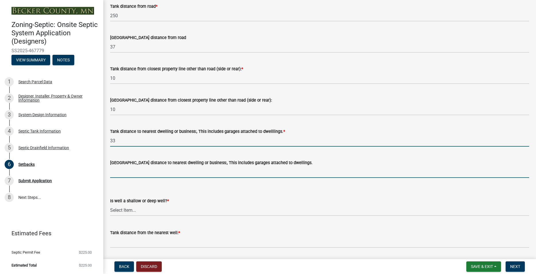
click at [138, 172] on input "[GEOGRAPHIC_DATA] distance to nearest dwelling or business:, This includes gara…" at bounding box center [319, 172] width 419 height 12
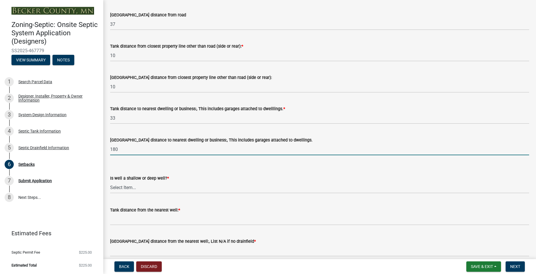
scroll to position [491, 0]
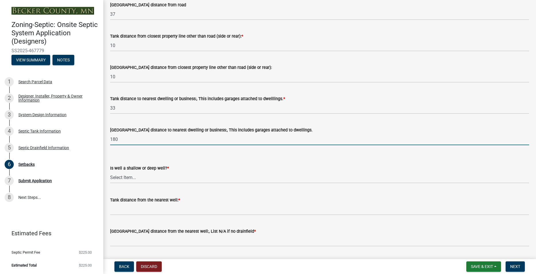
type input "180"
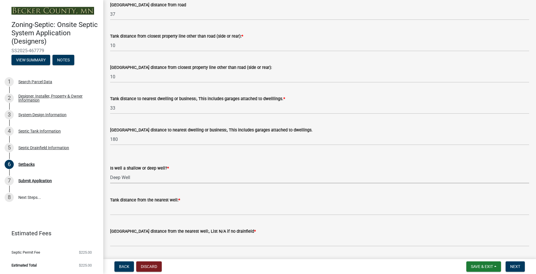
click option "Deep Well" at bounding box center [0, 0] width 0 height 0
select select "cf78f1da-f066-4305-88a2-864abad1fa52"
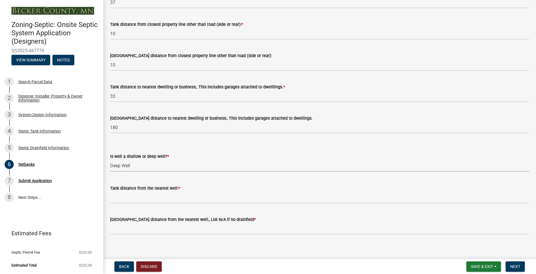
scroll to position [507, 0]
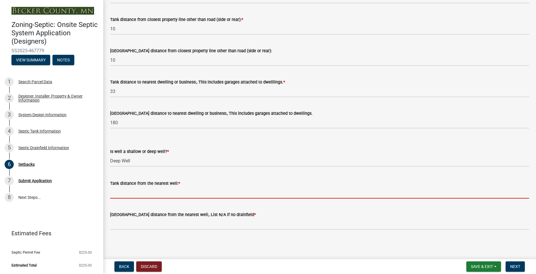
click at [139, 191] on input "Tank distance from the nearest well: *" at bounding box center [319, 193] width 419 height 12
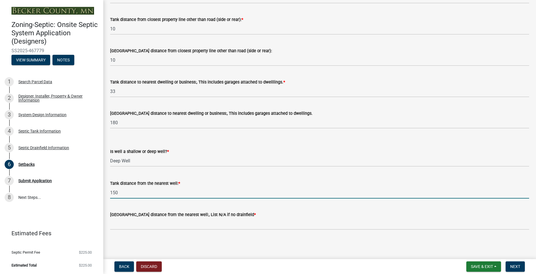
type input "150"
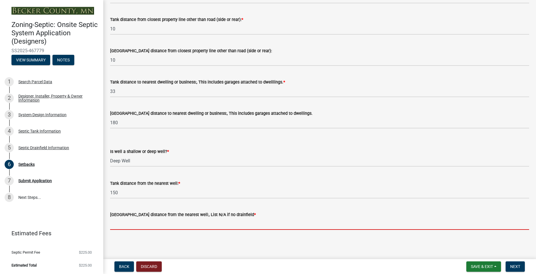
click at [142, 225] on input "[GEOGRAPHIC_DATA] distance from the nearest well:, List N/A if no drainfield *" at bounding box center [319, 224] width 419 height 12
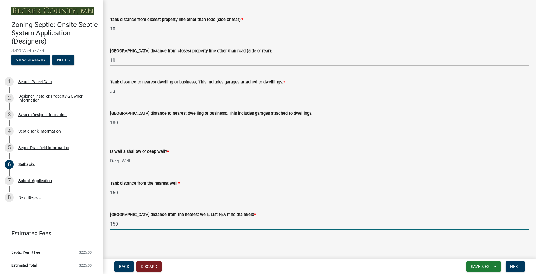
type input "150"
click at [275, 243] on main "Setbacks share Share Lake/River/Wetlands Info (if applicable) Is the property w…" at bounding box center [319, 128] width 433 height 257
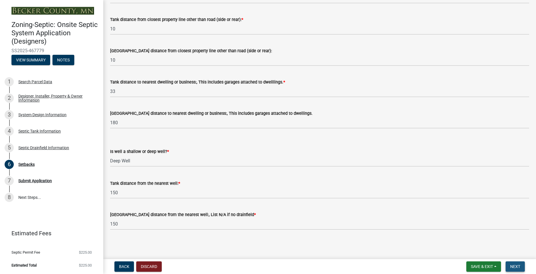
click at [517, 266] on span "Next" at bounding box center [515, 266] width 10 height 5
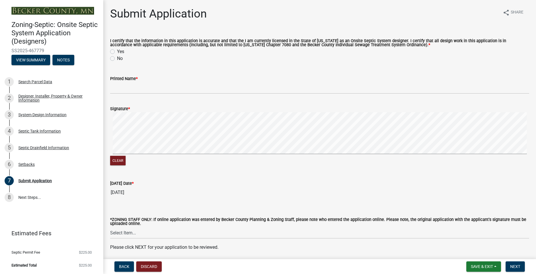
click at [117, 51] on label "Yes" at bounding box center [120, 51] width 7 height 7
click at [117, 51] on input "Yes" at bounding box center [119, 50] width 4 height 4
radio input "true"
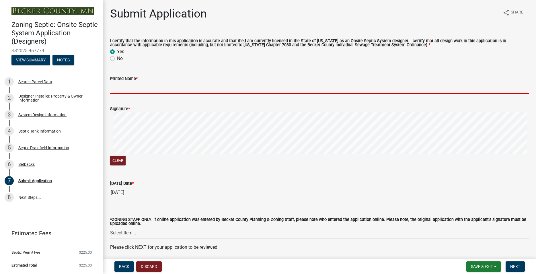
click at [122, 87] on input "Printed Name *" at bounding box center [319, 88] width 419 height 12
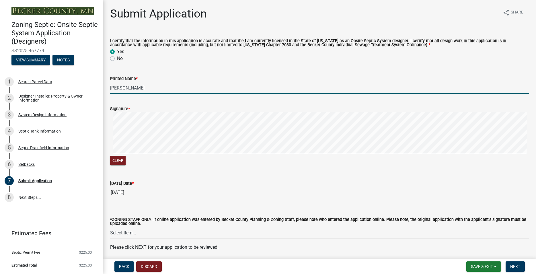
type input "[PERSON_NAME]"
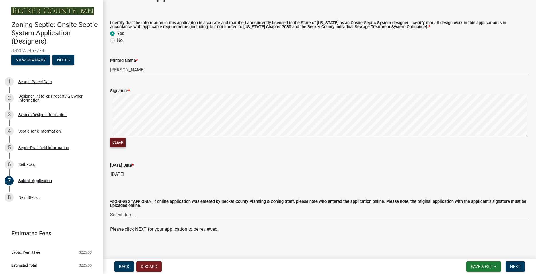
scroll to position [22, 0]
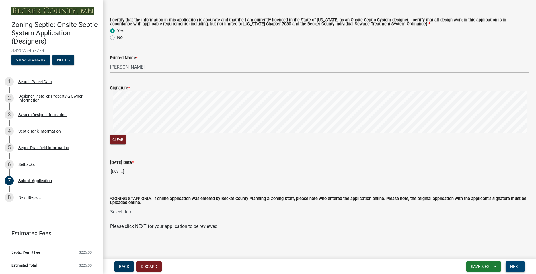
click at [521, 268] on button "Next" at bounding box center [515, 266] width 19 height 10
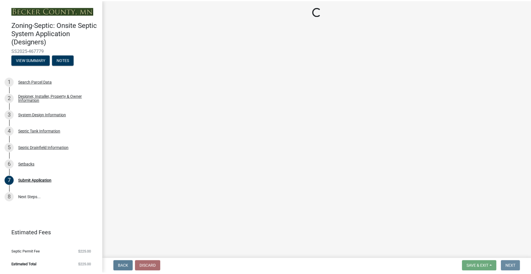
scroll to position [0, 0]
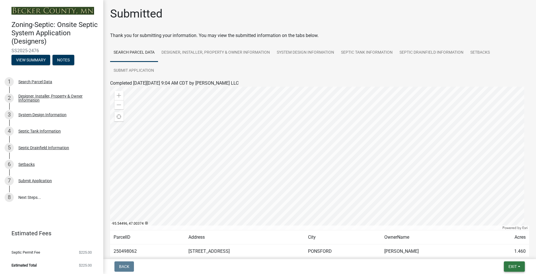
click at [509, 266] on span "Exit" at bounding box center [513, 266] width 8 height 5
click at [500, 254] on button "Save & Exit" at bounding box center [502, 252] width 46 height 14
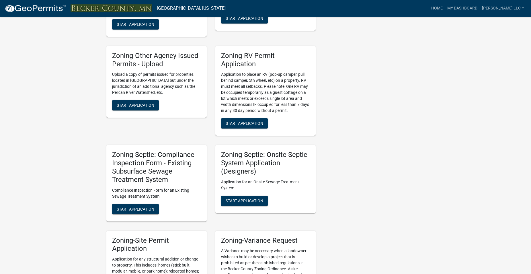
scroll to position [439, 0]
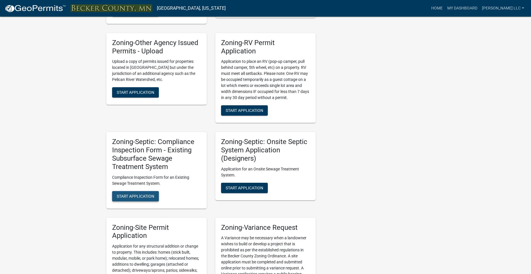
click at [136, 197] on span "Start Application" at bounding box center [136, 196] width 38 height 5
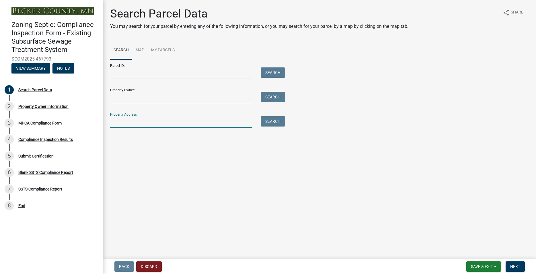
click at [181, 124] on input "Property Address:" at bounding box center [181, 122] width 142 height 12
type input "27166"
drag, startPoint x: 273, startPoint y: 117, endPoint x: 270, endPoint y: 130, distance: 13.4
click at [273, 129] on div "Search Parcel Data You may search for your parcel by entering any of the follow…" at bounding box center [320, 70] width 428 height 126
click at [270, 123] on button "Search" at bounding box center [273, 121] width 24 height 10
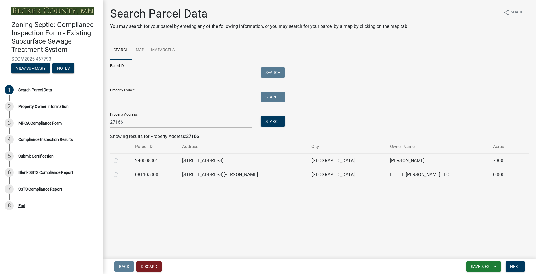
click at [120, 157] on label at bounding box center [120, 157] width 0 height 0
click at [120, 159] on input "radio" at bounding box center [122, 159] width 4 height 4
radio input "true"
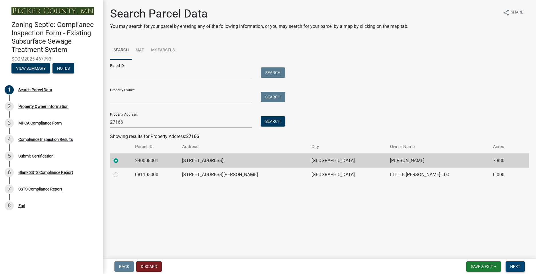
click at [523, 264] on button "Next" at bounding box center [515, 266] width 19 height 10
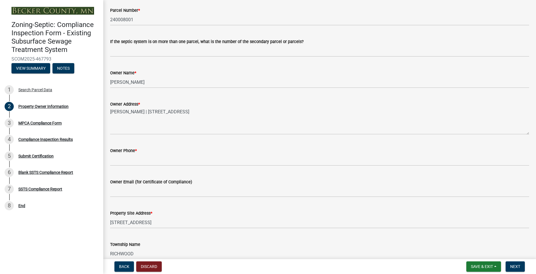
scroll to position [131, 0]
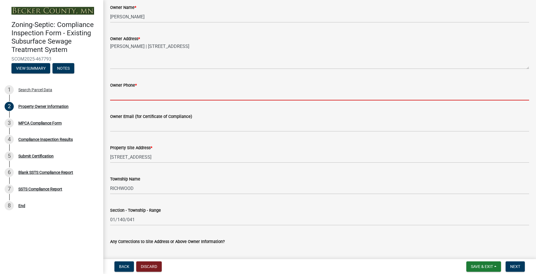
click at [128, 95] on input "Owner Phone *" at bounding box center [319, 95] width 419 height 12
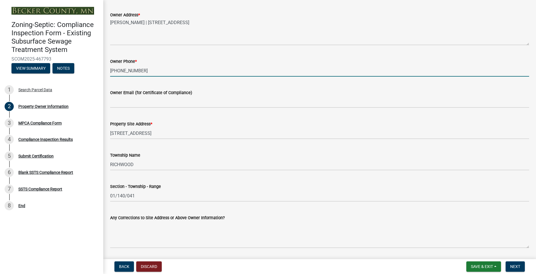
scroll to position [164, 0]
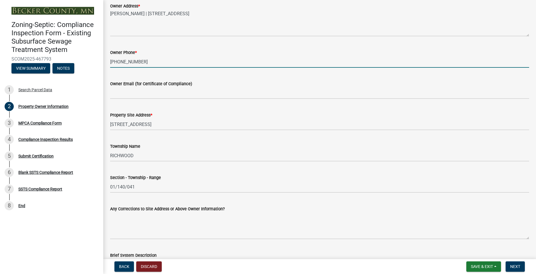
type input "[PHONE_NUMBER]"
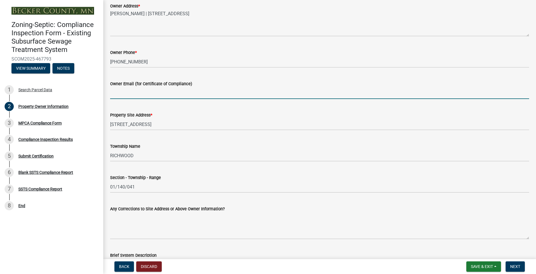
click at [126, 99] on input "Owner Email (for Certificate of Compliance)" at bounding box center [319, 93] width 419 height 12
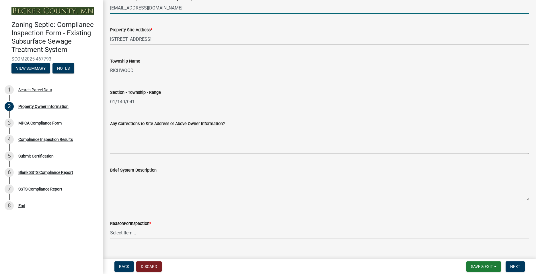
scroll to position [258, 0]
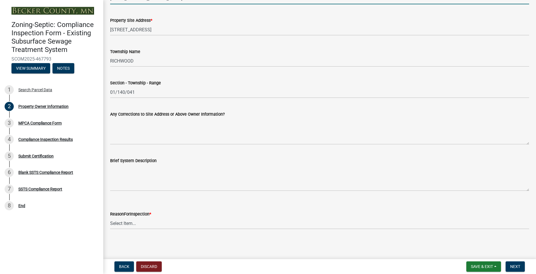
type input "[EMAIL_ADDRESS][DOMAIN_NAME]"
click at [110, 217] on select "Select Item... Property Sale Lake Study Required for Permit Other" at bounding box center [319, 223] width 419 height 12
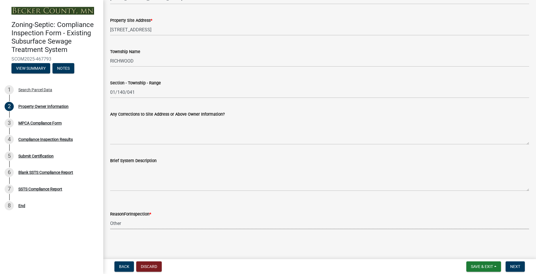
click option "Other" at bounding box center [0, 0] width 0 height 0
select select "f3f0038b-aa04-4259-a0f5-ef7dfd239d26"
click at [512, 263] on button "Next" at bounding box center [515, 266] width 19 height 10
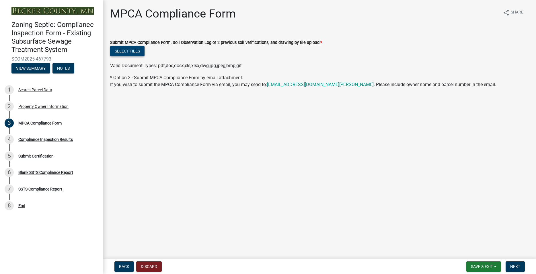
click at [141, 54] on button "Select files" at bounding box center [127, 51] width 34 height 10
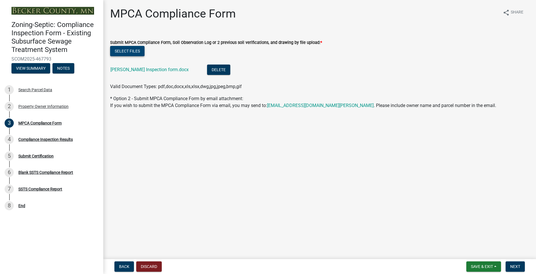
click at [136, 50] on button "Select files" at bounding box center [127, 51] width 34 height 10
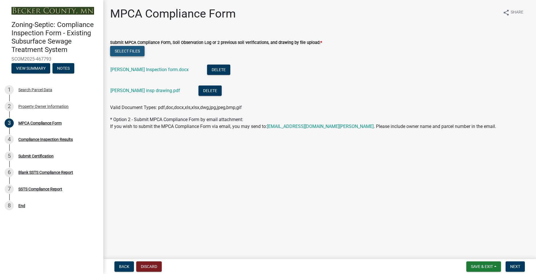
click at [133, 54] on button "Select files" at bounding box center [127, 51] width 34 height 10
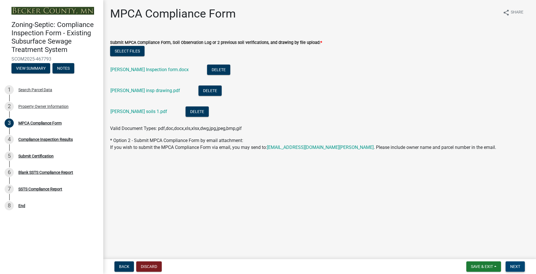
click at [514, 265] on span "Next" at bounding box center [515, 266] width 10 height 5
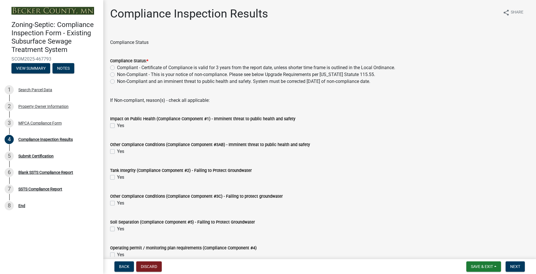
click at [117, 75] on label "Non-Compliant - This is your notice of non-compliance. Please see below Upgrade…" at bounding box center [246, 74] width 258 height 7
click at [117, 75] on input "Non-Compliant - This is your notice of non-compliance. Please see below Upgrade…" at bounding box center [119, 73] width 4 height 4
radio input "true"
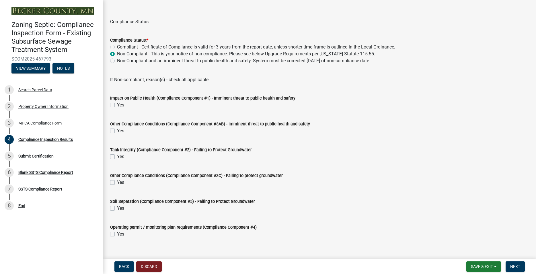
scroll to position [29, 0]
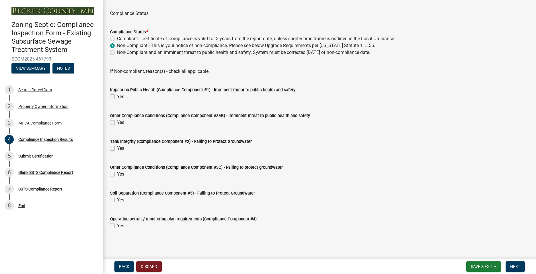
click at [117, 201] on label "Yes" at bounding box center [120, 200] width 7 height 7
click at [117, 200] on input "Yes" at bounding box center [119, 199] width 4 height 4
checkbox input "true"
click at [515, 268] on span "Next" at bounding box center [515, 266] width 10 height 5
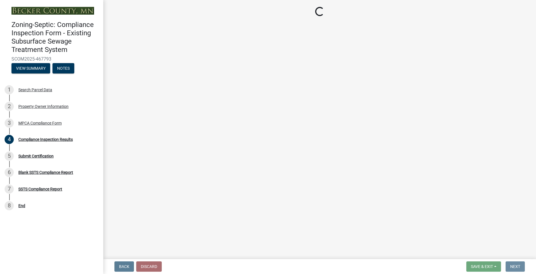
scroll to position [0, 0]
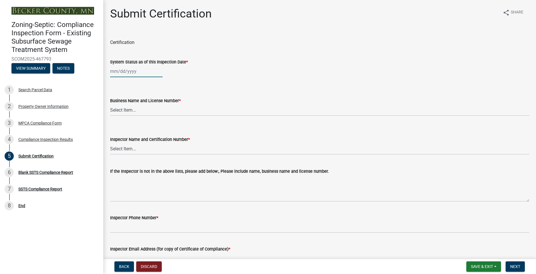
click at [127, 69] on input "System Status as of this Inspection Date *" at bounding box center [136, 71] width 53 height 12
select select "8"
select select "2025"
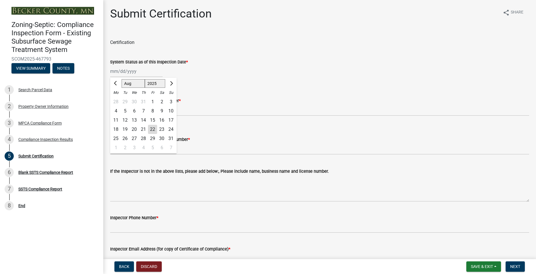
click at [125, 127] on div "19" at bounding box center [124, 129] width 9 height 9
type input "[DATE]"
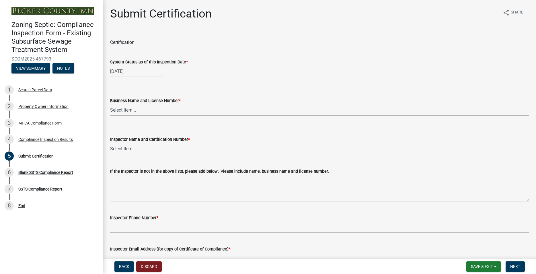
click at [222, 85] on div "Business Name and License Number * Select Item... OTHER – Not listed (please ad…" at bounding box center [319, 99] width 419 height 34
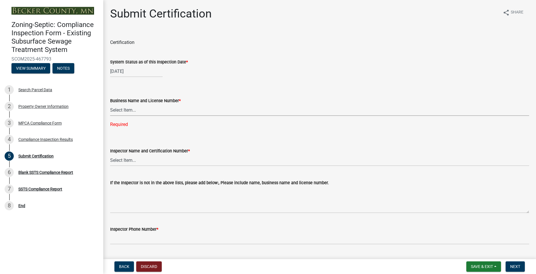
click at [110, 104] on select "Select Item... OTHER – Not listed (please add in next field and we will add to …" at bounding box center [319, 110] width 419 height 12
click option "OTHER – Not listed (please add in next field and we will add to our list)" at bounding box center [0, 0] width 0 height 0
select select "a1c7aaec-9474-4116-82c8-52c5f7bd5d19"
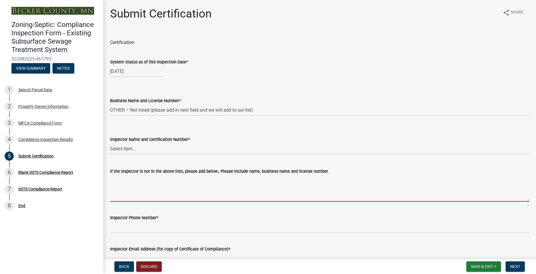
click at [135, 188] on textarea "If the Inspector is not in the above lists, please add below:, Please include n…" at bounding box center [319, 188] width 419 height 27
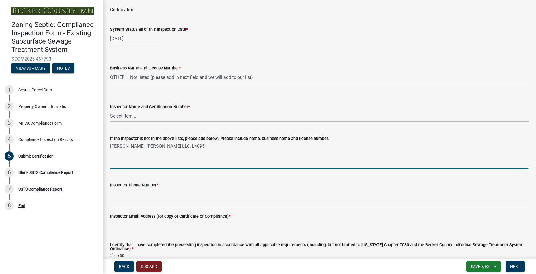
type textarea "[PERSON_NAME], [PERSON_NAME] LLC, L4095"
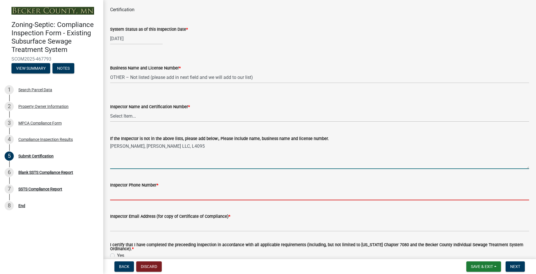
click at [149, 191] on input "Inspector Phone Number *" at bounding box center [319, 194] width 419 height 12
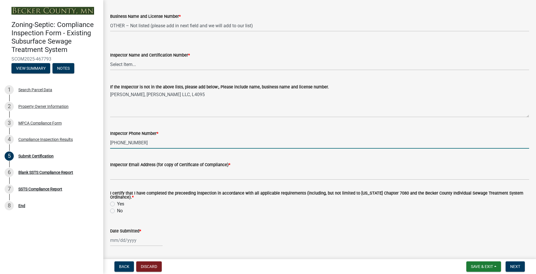
scroll to position [98, 0]
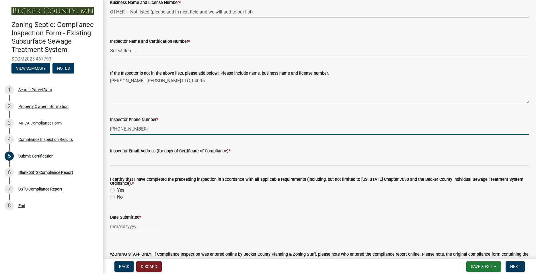
type input "[PHONE_NUMBER]"
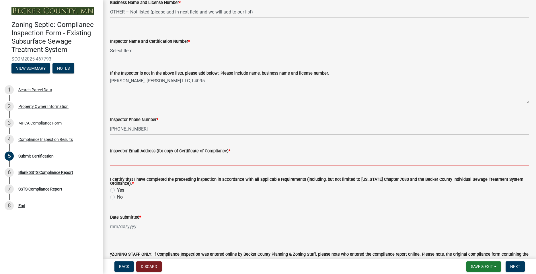
click at [147, 162] on input "Inspector Email Address (for copy of Certificate of Compliance) *" at bounding box center [319, 160] width 419 height 12
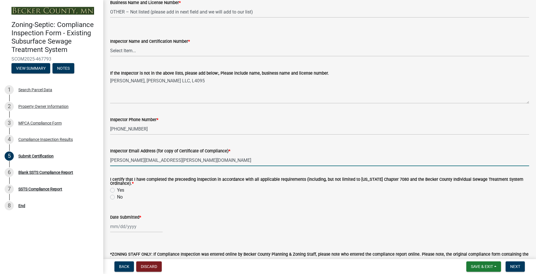
type input "[PERSON_NAME][EMAIL_ADDRESS][PERSON_NAME][DOMAIN_NAME]"
click at [117, 189] on label "Yes" at bounding box center [120, 190] width 7 height 7
click at [117, 189] on input "Yes" at bounding box center [119, 189] width 4 height 4
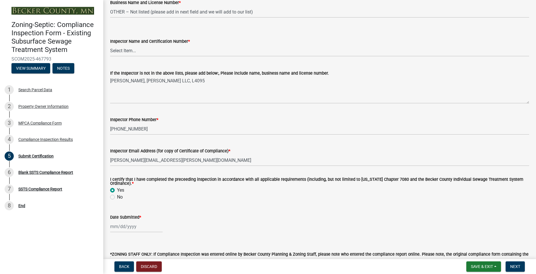
radio input "true"
click at [123, 226] on input "Date Submitted *" at bounding box center [136, 227] width 53 height 12
select select "8"
select select "2025"
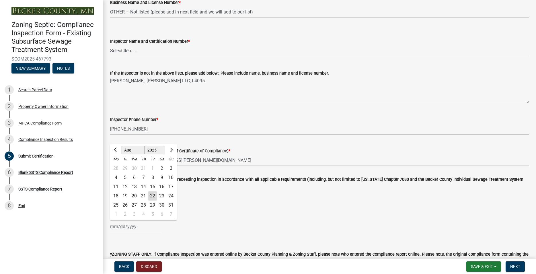
click at [151, 196] on div "22" at bounding box center [152, 195] width 9 height 9
type input "[DATE]"
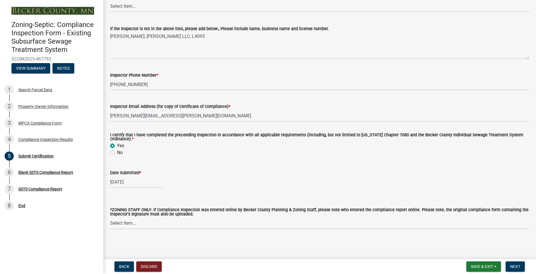
scroll to position [143, 0]
click at [513, 266] on span "Next" at bounding box center [515, 266] width 10 height 5
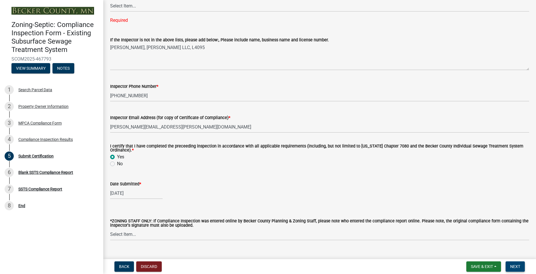
click at [517, 266] on span "Next" at bounding box center [515, 266] width 10 height 5
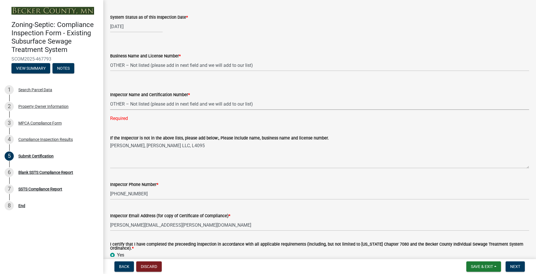
click option "OTHER – Not listed (please add in next field and we will add to our list)" at bounding box center [0, 0] width 0 height 0
select select "b346e68a-cfb2-4c33-91dd-7f07c4fc7c16"
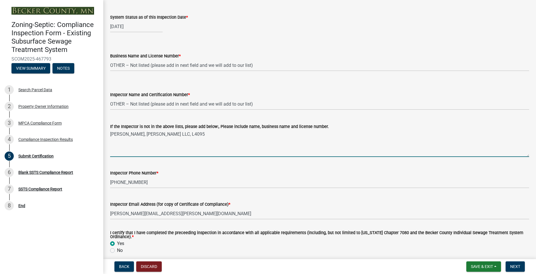
click at [189, 133] on textarea "[PERSON_NAME], [PERSON_NAME] LLC, L4095" at bounding box center [319, 143] width 419 height 27
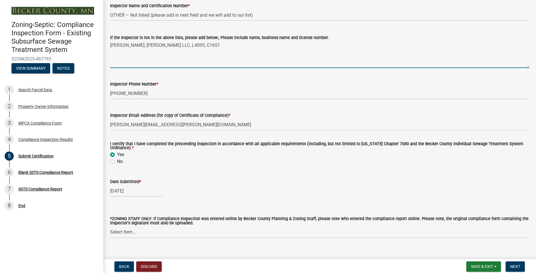
scroll to position [143, 0]
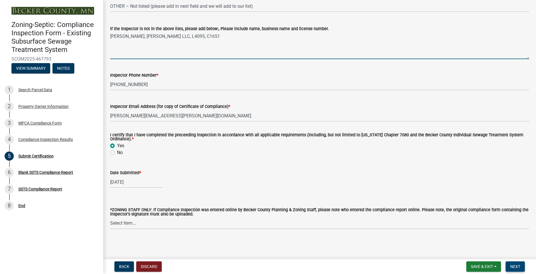
type textarea "[PERSON_NAME], [PERSON_NAME] LLC, L4095, C1651"
click at [516, 266] on span "Next" at bounding box center [515, 266] width 10 height 5
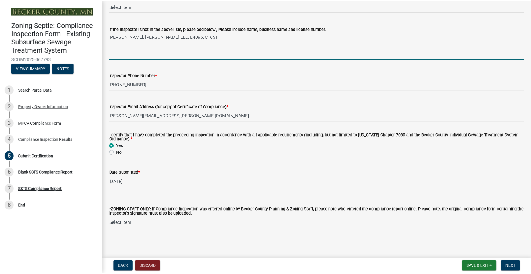
scroll to position [0, 0]
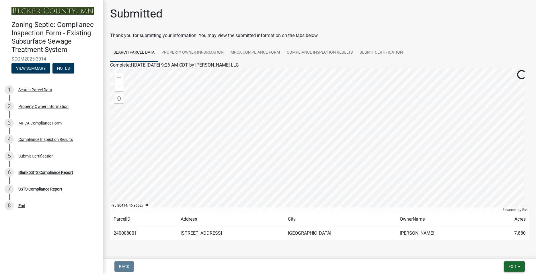
click at [512, 266] on span "Exit" at bounding box center [513, 266] width 8 height 5
click at [506, 252] on button "Save & Exit" at bounding box center [502, 252] width 46 height 14
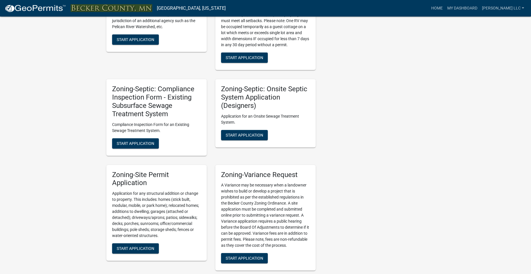
scroll to position [497, 0]
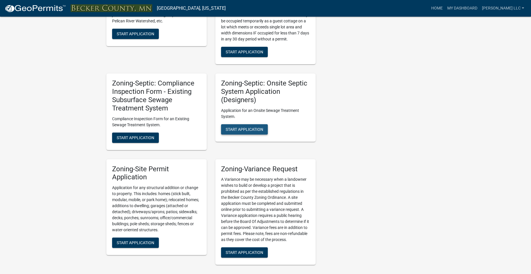
click at [251, 131] on span "Start Application" at bounding box center [245, 129] width 38 height 5
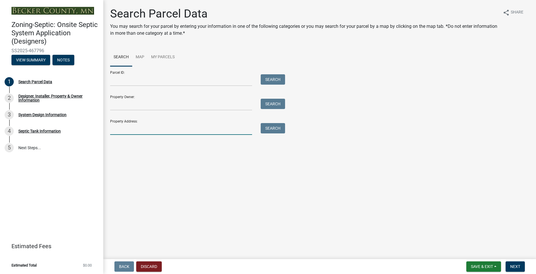
click at [189, 131] on input "Property Address:" at bounding box center [181, 129] width 142 height 12
type input "27166"
click at [283, 131] on button "Search" at bounding box center [273, 128] width 24 height 10
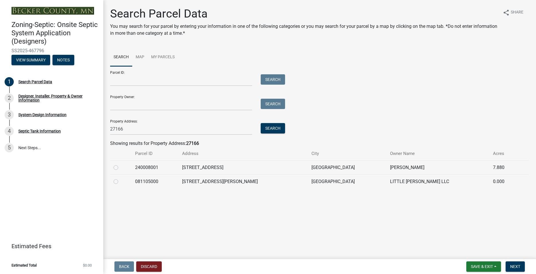
click at [120, 164] on label at bounding box center [120, 164] width 0 height 0
click at [120, 168] on input "radio" at bounding box center [122, 166] width 4 height 4
radio input "true"
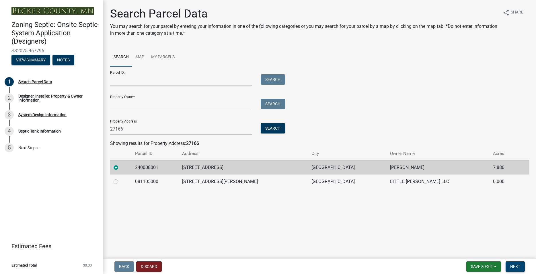
click at [517, 265] on span "Next" at bounding box center [515, 266] width 10 height 5
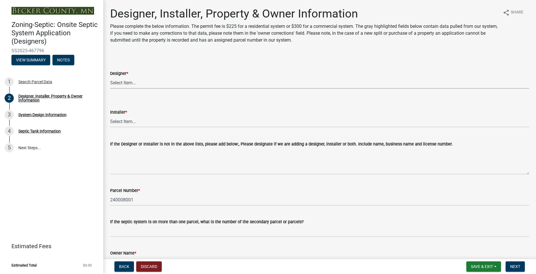
click at [110, 77] on select "Select Item... OTHER – Not listed (please add in next field and we will add to …" at bounding box center [319, 83] width 419 height 12
click option "[PERSON_NAME], LLC, L4095 ([PERSON_NAME])" at bounding box center [0, 0] width 0 height 0
select select "a3857460-3a0e-46b9-813b-a36e4cbca367"
click option "Muff’s Trenching LLC, L576 ([PERSON_NAME])" at bounding box center [0, 0] width 0 height 0
select select "f8be8ebe-2acd-4481-b862-eb2d55d24356"
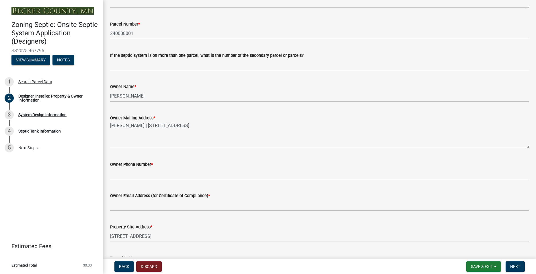
scroll to position [196, 0]
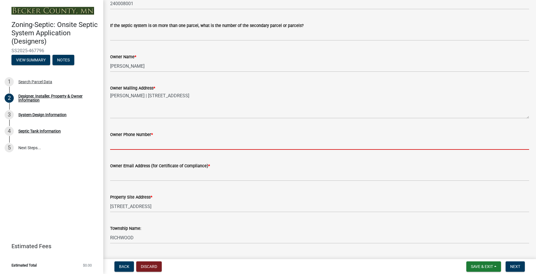
click at [130, 146] on input "Owner Phone Number *" at bounding box center [319, 144] width 419 height 12
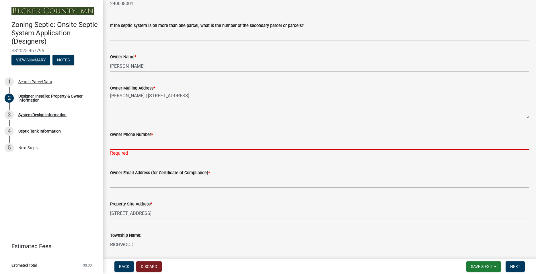
click at [123, 140] on input "Owner Phone Number *" at bounding box center [319, 144] width 419 height 12
click at [122, 140] on input "Owner Phone Number *" at bounding box center [319, 144] width 419 height 12
paste input "[PHONE_NUMBER]"
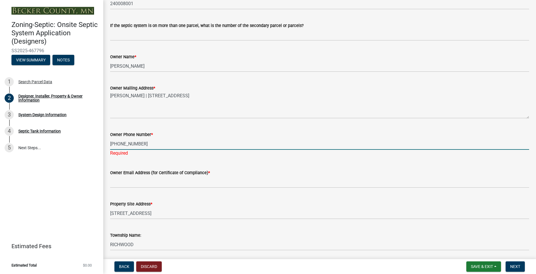
type input "[PHONE_NUMBER]"
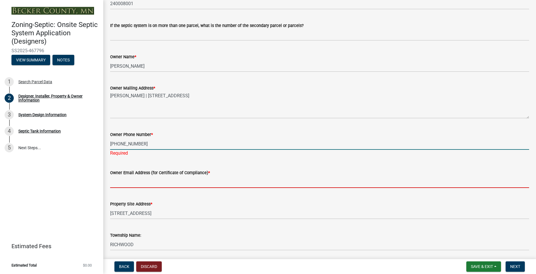
click at [128, 186] on input "Owner Email Address (for Certificate of Compliance) *" at bounding box center [319, 182] width 419 height 12
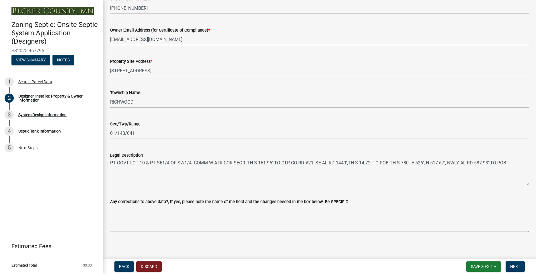
scroll to position [334, 0]
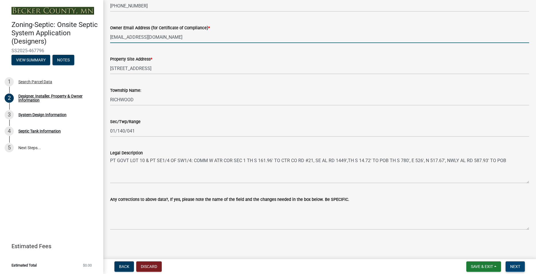
type input "[EMAIL_ADDRESS][DOMAIN_NAME]"
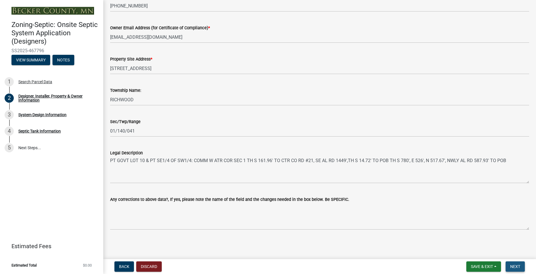
click at [515, 267] on span "Next" at bounding box center [515, 266] width 10 height 5
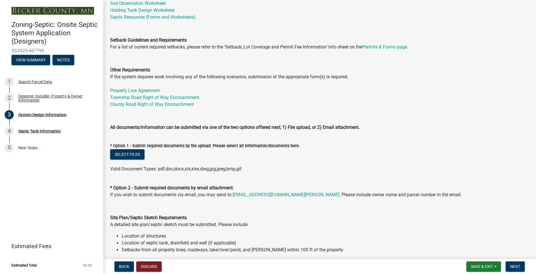
scroll to position [164, 0]
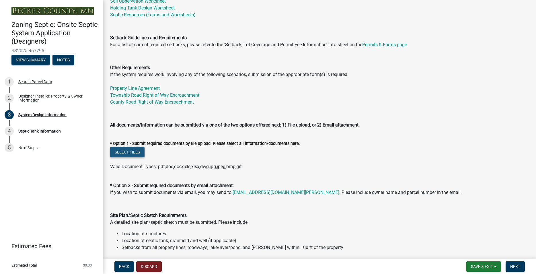
click at [137, 155] on button "Select files" at bounding box center [127, 152] width 34 height 10
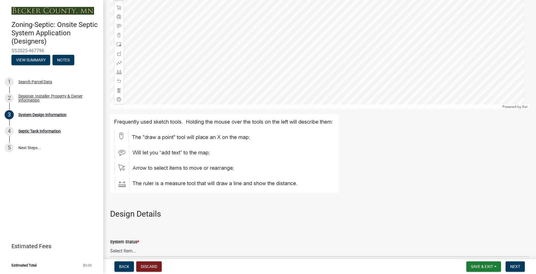
scroll to position [663, 0]
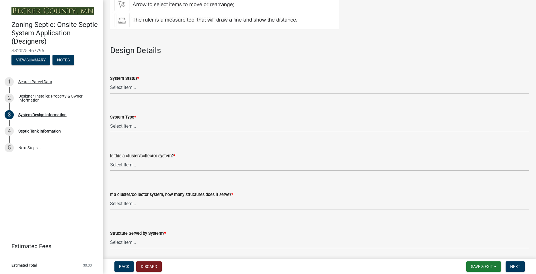
click at [110, 82] on select "Select Item... No Existing System Replacement System Failing System (Cesspool, …" at bounding box center [319, 88] width 419 height 12
click option "Replacement System" at bounding box center [0, 0] width 0 height 0
select select "8ba21533-2acf-4cc6-95e5-280e4aabd5a3"
click option "Type III" at bounding box center [0, 0] width 0 height 0
select select "841e6e1b-3a1e-4ec6-be41-af079aae60a3"
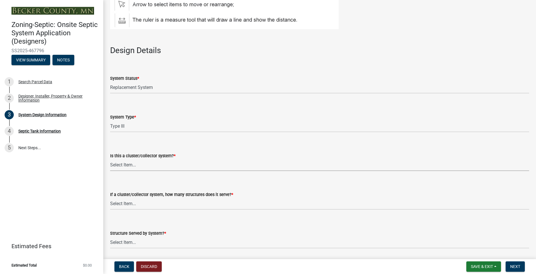
click at [110, 159] on select "Select Item... Yes No" at bounding box center [319, 165] width 419 height 12
click option "No" at bounding box center [0, 0] width 0 height 0
select select "011fbff4-a41d-4a75-9bd8-71c7e6c69e0d"
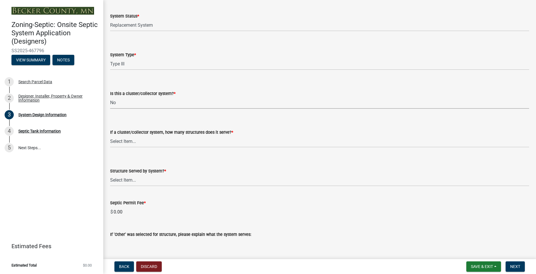
scroll to position [729, 0]
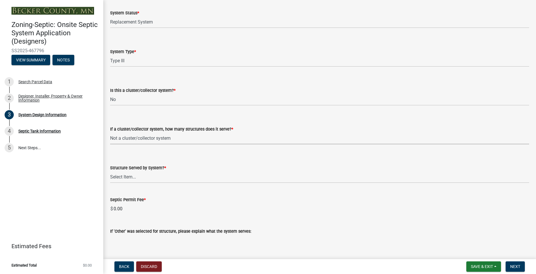
click option "Not a cluster/collector system" at bounding box center [0, 0] width 0 height 0
select select "85fdfef2-2683-4311-b5d5-5505f6411127"
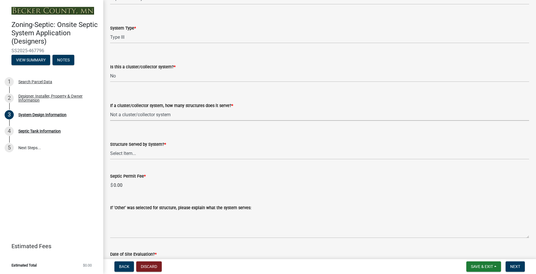
scroll to position [761, 0]
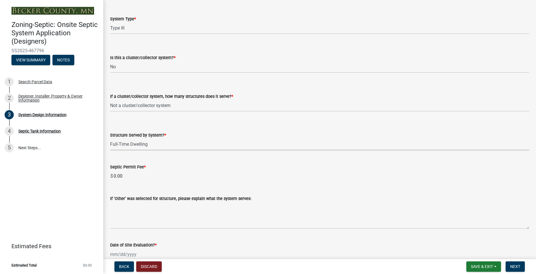
click option "Full-Time Dwelling" at bounding box center [0, 0] width 0 height 0
select select "d95a9312-c8a1-4ec7-8581-25dbcf440a1f"
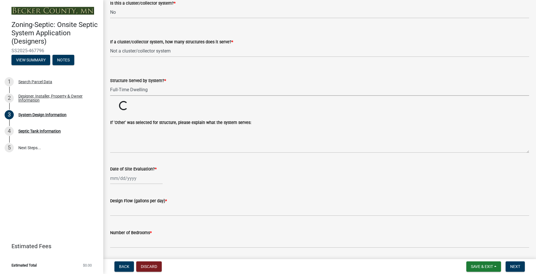
scroll to position [827, 0]
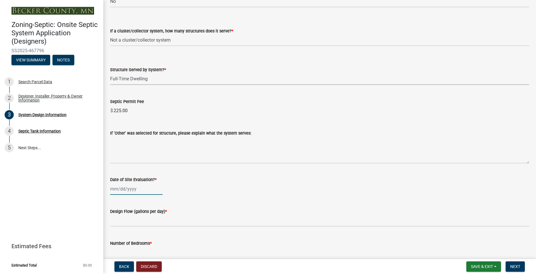
click at [128, 186] on input "Date of Site Evaluation? *" at bounding box center [136, 189] width 53 height 12
select select "8"
select select "2025"
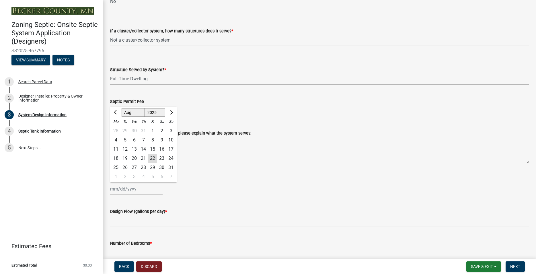
click at [125, 161] on div "19" at bounding box center [124, 158] width 9 height 9
type input "[DATE]"
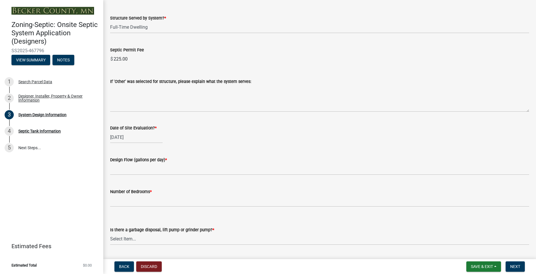
scroll to position [892, 0]
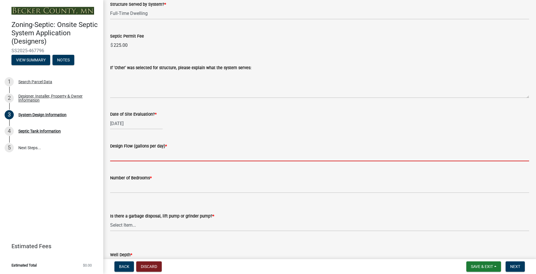
click at [127, 157] on input "text" at bounding box center [319, 155] width 419 height 12
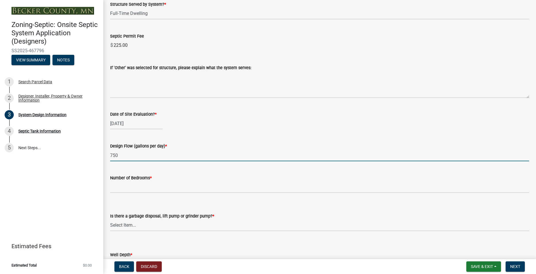
type input "750"
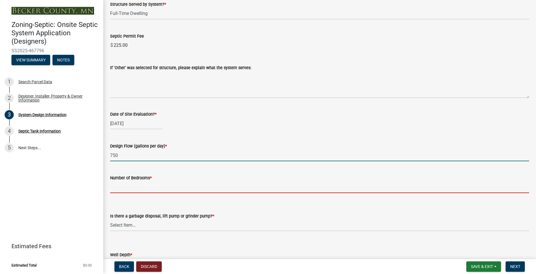
click at [123, 187] on input "Number of Bedrooms *" at bounding box center [319, 187] width 419 height 12
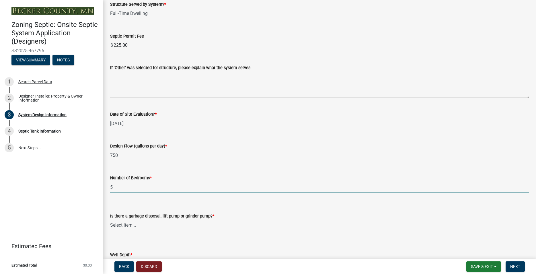
type input "5"
click at [110, 219] on select "Select Item... Yes No" at bounding box center [319, 225] width 419 height 12
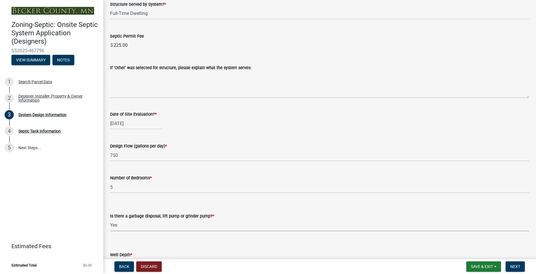
click option "Yes" at bounding box center [0, 0] width 0 height 0
select select "1002d2f5-04ee-41f0-9277-2fadb170a736"
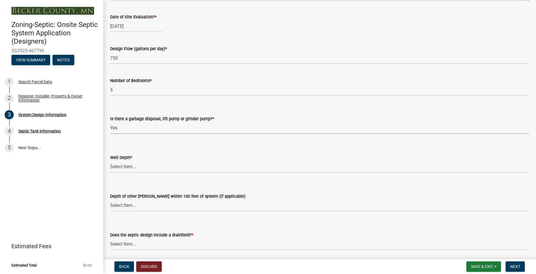
scroll to position [990, 0]
click at [110, 160] on select "Select Item... Deep Well Shallow Well Well not yet installed - To be drilled No…" at bounding box center [319, 166] width 419 height 12
click option "Deep Well" at bounding box center [0, 0] width 0 height 0
select select "ef698bf5-6172-44c1-9ffb-522c07469aed"
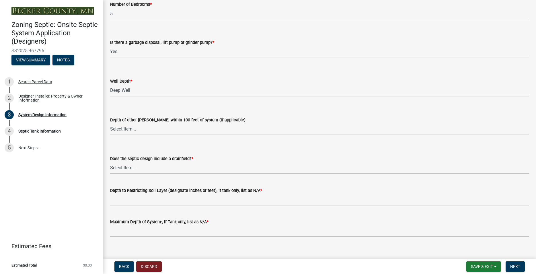
scroll to position [1073, 0]
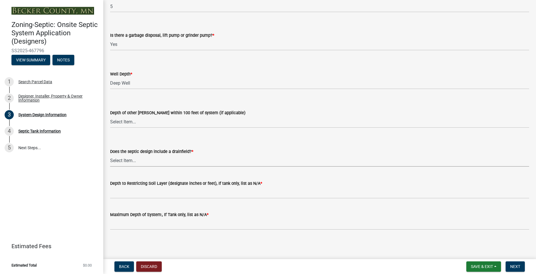
click at [110, 155] on select "Select Item... Yes No Existing - COC must by submitted" at bounding box center [319, 161] width 419 height 12
click option "Yes" at bounding box center [0, 0] width 0 height 0
select select "a0c59fcd-b61c-4c3a-90a8-e70849750c47"
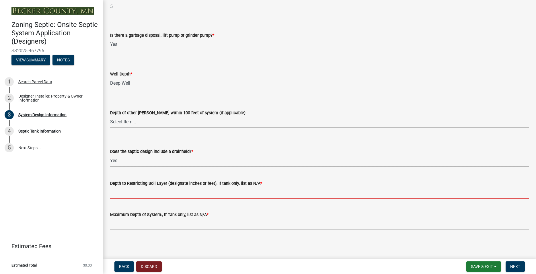
click at [132, 196] on input "Depth to Restricting Soil Layer (designate inches or feet), If tank only, list …" at bounding box center [319, 193] width 419 height 12
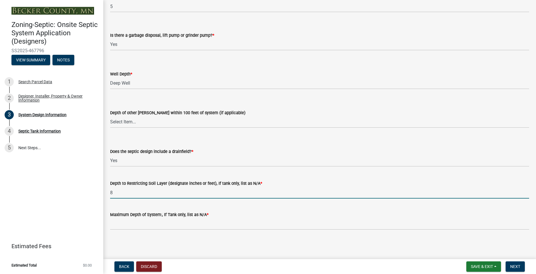
type input "8"
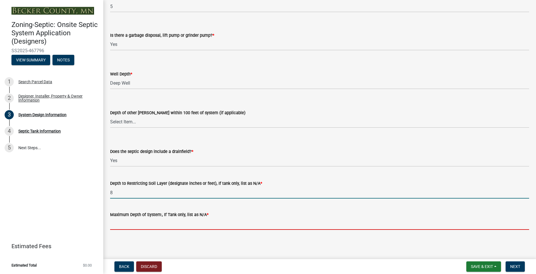
click at [145, 223] on input "Maximum Depth of System:, If Tank only, list as N/A *" at bounding box center [319, 224] width 419 height 12
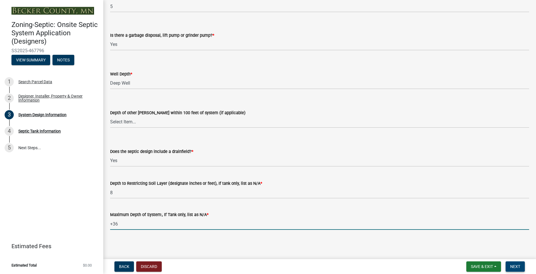
type input "+36"
click at [516, 266] on span "Next" at bounding box center [515, 266] width 10 height 5
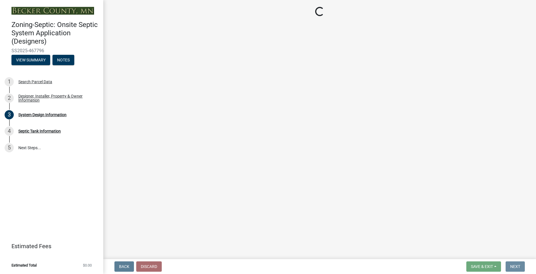
scroll to position [0, 0]
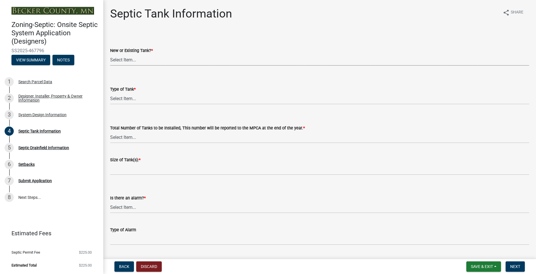
click at [110, 54] on select "Select Item... New Existing Both -New and Existing Tank" at bounding box center [319, 60] width 419 height 12
click option "Existing" at bounding box center [0, 0] width 0 height 0
select select "e20c0fde-eb8f-4df0-bed0-a0cef743e9ae"
click option "Existing Tank with New Additional Tank" at bounding box center [0, 0] width 0 height 0
select select "ea4ff307-7056-4975-a086-ae8811e9d04d"
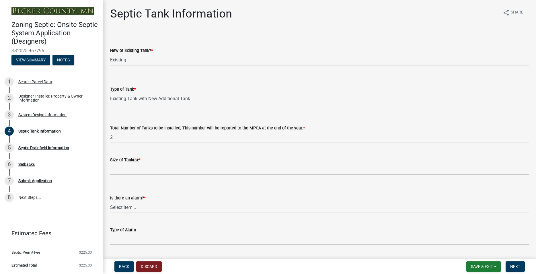
click option "2" at bounding box center [0, 0] width 0 height 0
select select "e0ee17af-48b7-4b92-9885-812dbb1428e7"
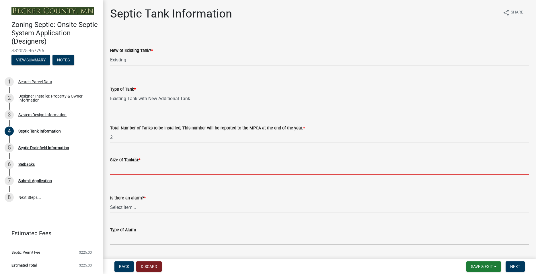
click at [129, 171] on input "Size of Tank(s): *" at bounding box center [319, 169] width 419 height 12
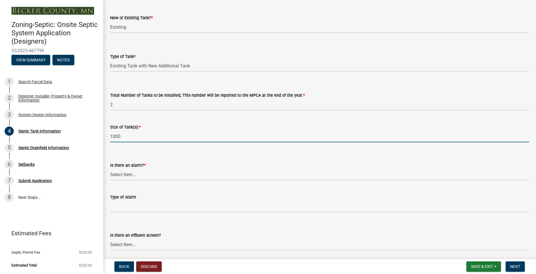
scroll to position [65, 0]
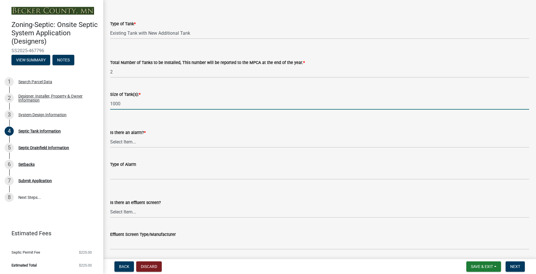
type input "1000"
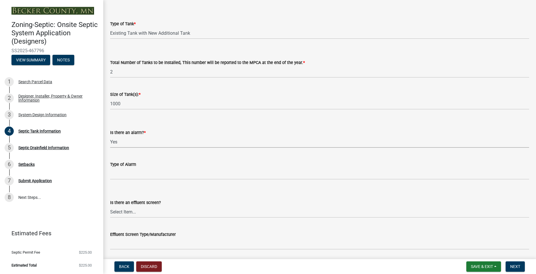
click option "Yes" at bounding box center [0, 0] width 0 height 0
select select "c84d9e4c-2287-4d2e-9ef7-9874a7456ee3"
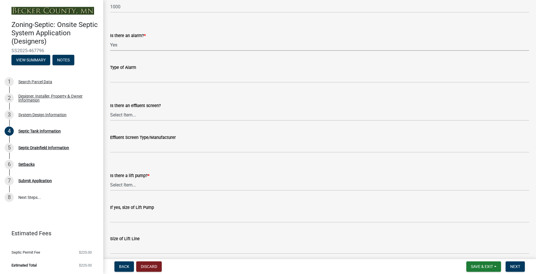
scroll to position [164, 0]
click at [110, 178] on select "Select Item... Yes No" at bounding box center [319, 184] width 419 height 12
click option "Yes" at bounding box center [0, 0] width 0 height 0
select select "7b57e397-6881-49c8-9b87-e40bdbeb8239"
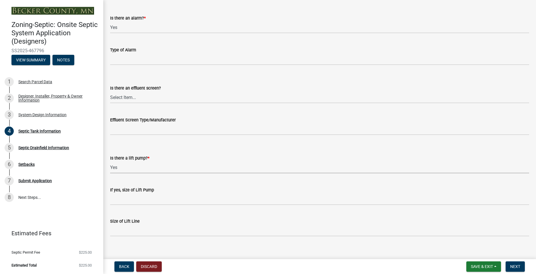
scroll to position [186, 0]
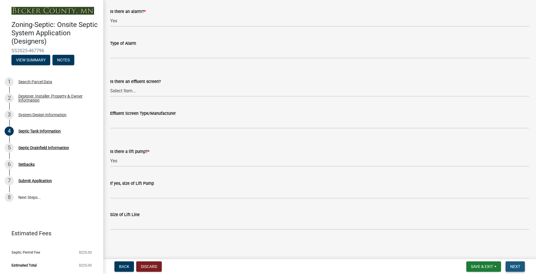
click at [524, 265] on button "Next" at bounding box center [515, 266] width 19 height 10
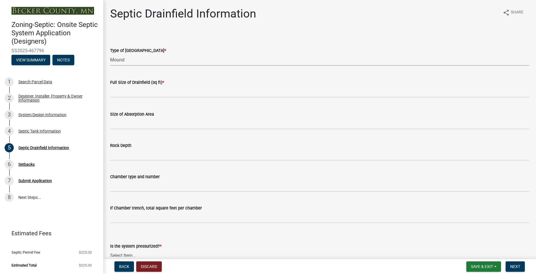
click option "Mound" at bounding box center [0, 0] width 0 height 0
select select "757b77d3-357c-421c-8450-4fc78db4eecb"
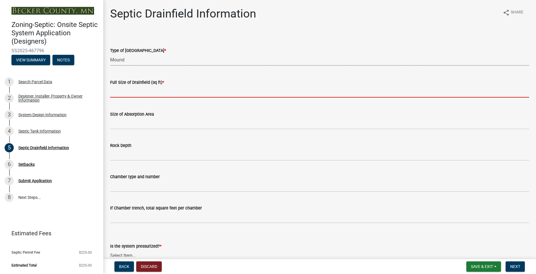
click at [130, 93] on input "text" at bounding box center [319, 92] width 419 height 12
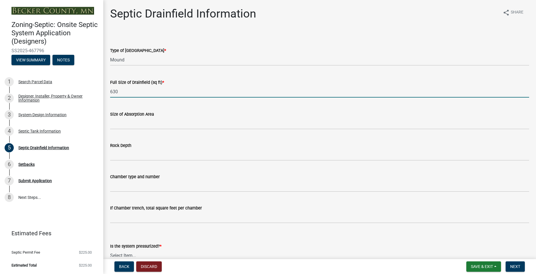
type input "630"
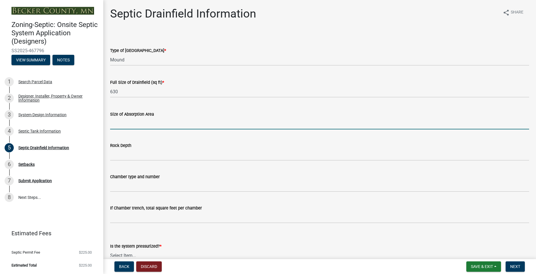
click at [124, 119] on input "Size of Absorption Area" at bounding box center [319, 124] width 419 height 12
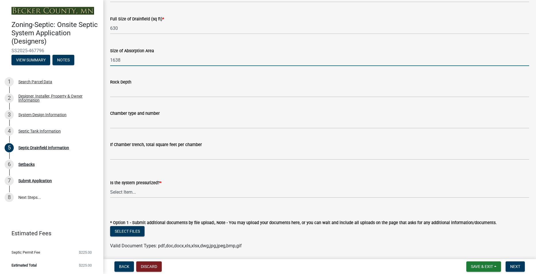
scroll to position [65, 0]
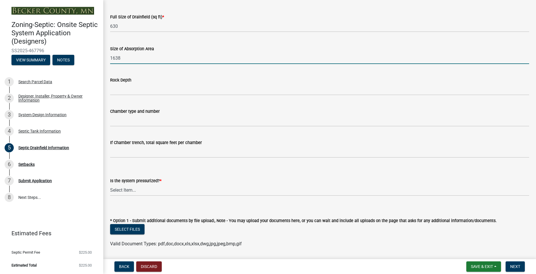
type input "1638"
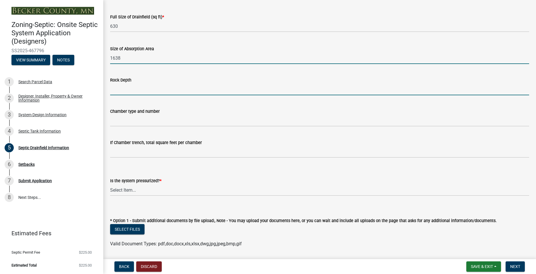
click at [120, 91] on input "Rock Depth" at bounding box center [319, 89] width 419 height 12
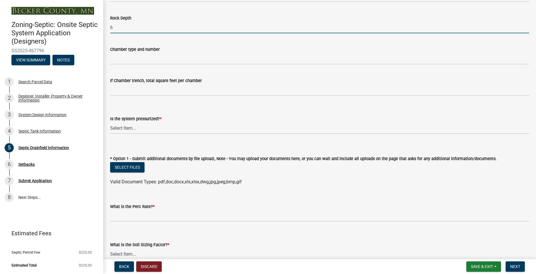
scroll to position [131, 0]
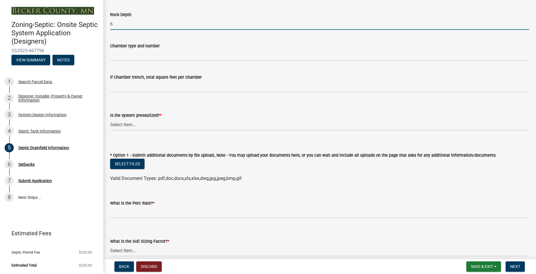
type input "6"
click at [110, 119] on select "Select Item... Yes No" at bounding box center [319, 125] width 419 height 12
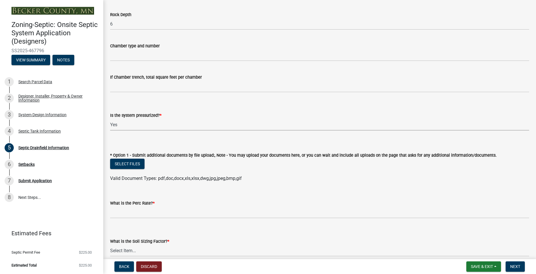
click option "Yes" at bounding box center [0, 0] width 0 height 0
select select "366d546d-8bc3-42fb-bca7-8a9455861f61"
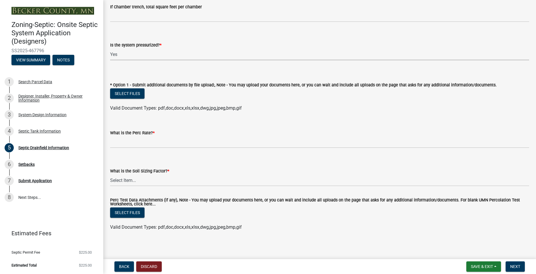
scroll to position [203, 0]
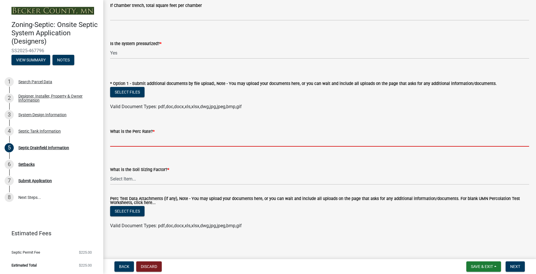
click at [129, 141] on input "What is the Perc Rate? *" at bounding box center [319, 141] width 419 height 12
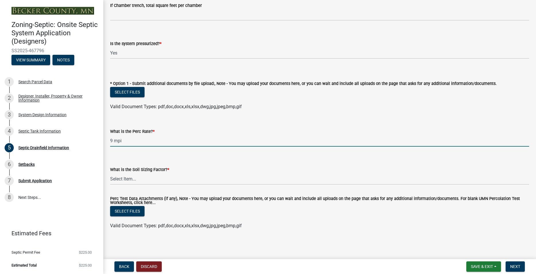
type input "9 mpi"
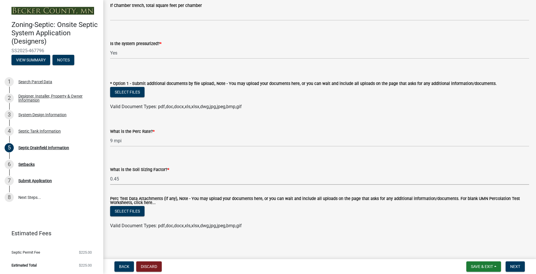
click option "0.45" at bounding box center [0, 0] width 0 height 0
select select "0f36ed72-3be4-43ea-833d-020a26f295a5"
click at [516, 266] on span "Next" at bounding box center [515, 266] width 10 height 5
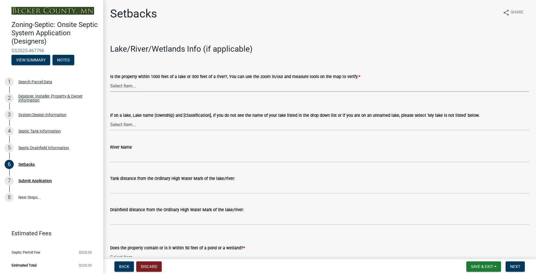
click at [110, 80] on select "Select Item... Yes No" at bounding box center [319, 86] width 419 height 12
click option "Yes" at bounding box center [0, 0] width 0 height 0
select select "c245ec0d-8d6f-4710-ab2b-b3aa70611708"
click option "Buffalo ([GEOGRAPHIC_DATA],[PERSON_NAME], & Richwood) [RD]" at bounding box center [0, 0] width 0 height 0
select select "ac522fff-cefe-48d4-87bd-c0886e8e40f0"
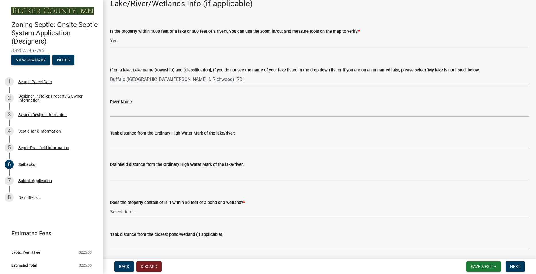
scroll to position [98, 0]
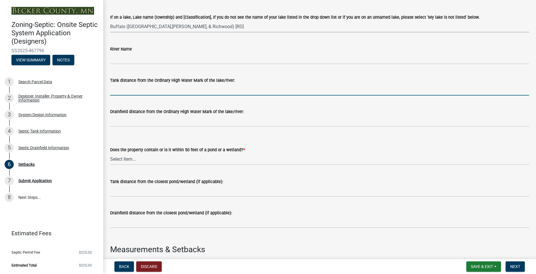
click at [131, 89] on input "Tank distance from the Ordinary High Water Mark of the lake/river:" at bounding box center [319, 90] width 419 height 12
type input ">1000"
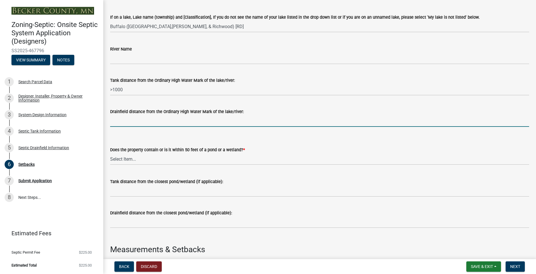
click at [127, 120] on input "Drainfield distance from the Ordinary High Water Mark of the lake/river:" at bounding box center [319, 121] width 419 height 12
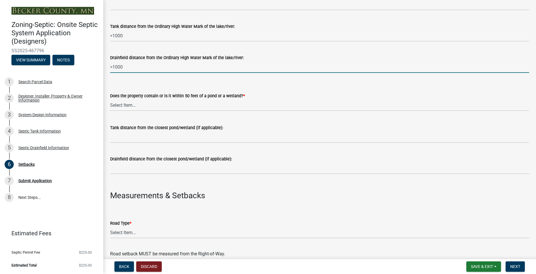
scroll to position [164, 0]
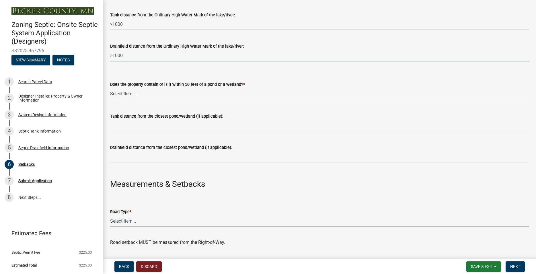
type input ">1000"
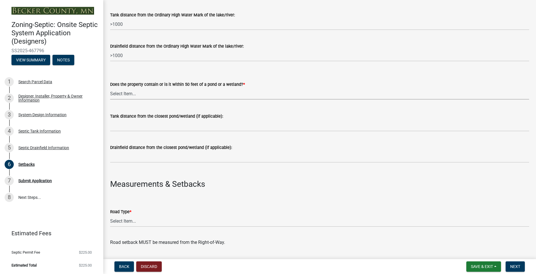
click at [110, 88] on select "Select Item... Yes No" at bounding box center [319, 94] width 419 height 12
click option "No" at bounding box center [0, 0] width 0 height 0
select select "23044af5-43bb-4cf5-8aef-2716db2ce5fc"
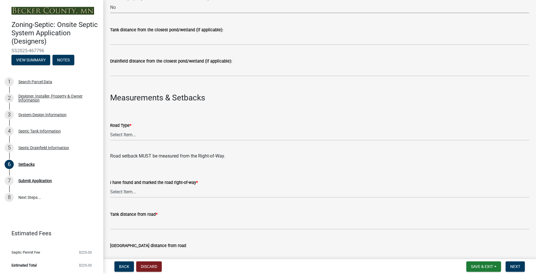
scroll to position [262, 0]
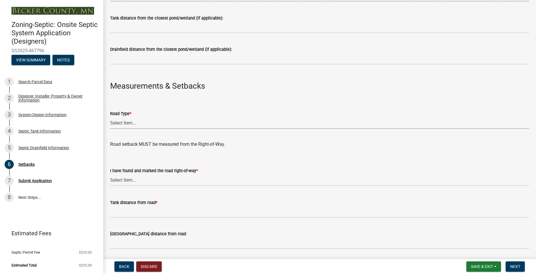
click at [110, 117] on select "Select Item... State County Public / Township Private Easement [GEOGRAPHIC_DATA]" at bounding box center [319, 123] width 419 height 12
click option "County" at bounding box center [0, 0] width 0 height 0
select select "341aaaa4-06c5-40e5-817d-62b65c9e97ec"
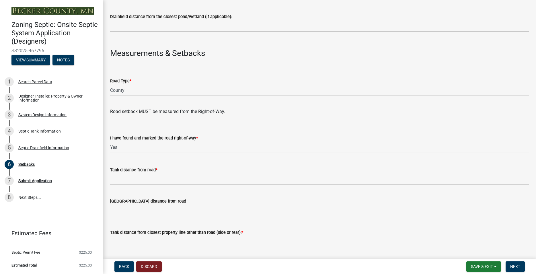
click option "Yes" at bounding box center [0, 0] width 0 height 0
select select "a3ce498e-f8b1-44e2-889e-c4968ac74b5a"
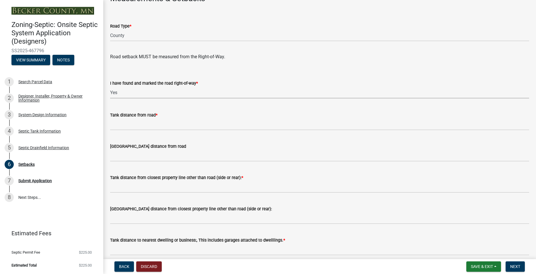
scroll to position [360, 0]
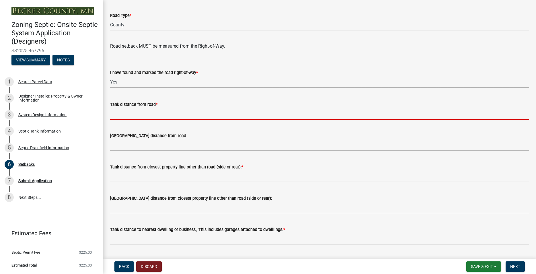
click at [128, 117] on input "Tank distance from road *" at bounding box center [319, 114] width 419 height 12
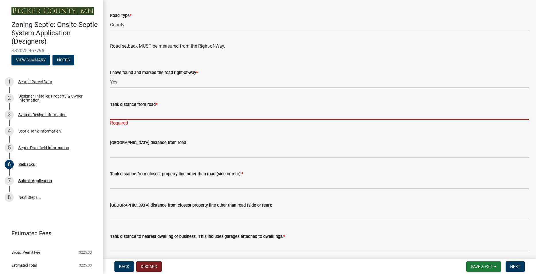
click at [122, 114] on input "Tank distance from road *" at bounding box center [319, 114] width 419 height 12
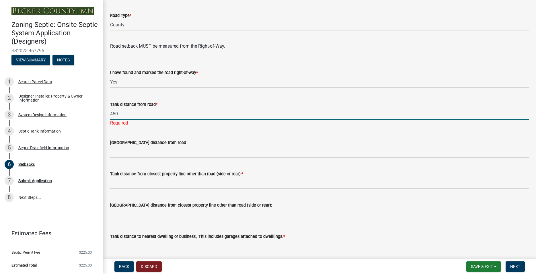
type input "450"
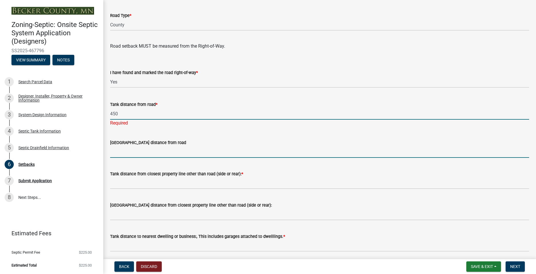
click at [128, 153] on input "[GEOGRAPHIC_DATA] distance from road" at bounding box center [319, 152] width 419 height 12
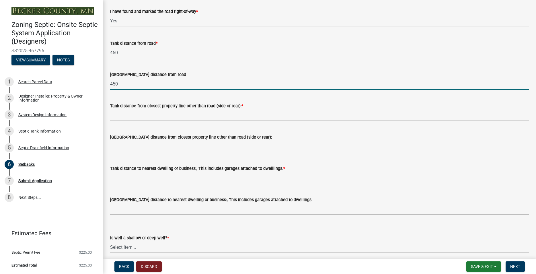
scroll to position [425, 0]
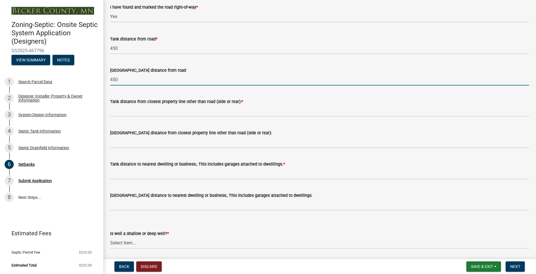
type input "450"
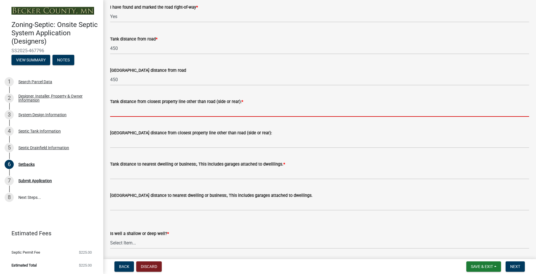
click at [126, 112] on input "Tank distance from closest property line other than road (side or rear): *" at bounding box center [319, 111] width 419 height 12
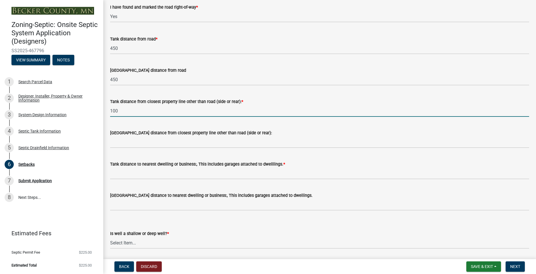
type input "100"
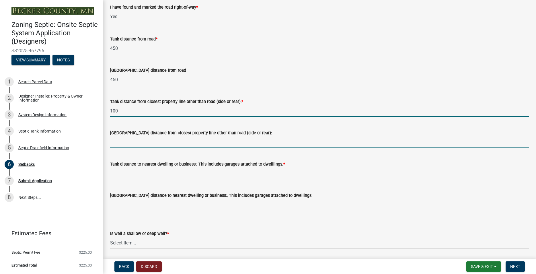
click at [119, 140] on input "[GEOGRAPHIC_DATA] distance from closest property line other than road (side or …" at bounding box center [319, 142] width 419 height 12
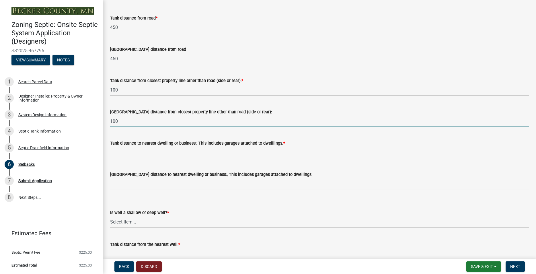
scroll to position [458, 0]
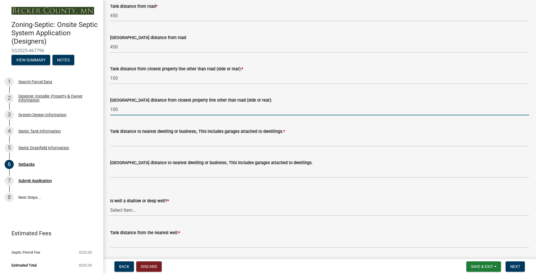
type input "100"
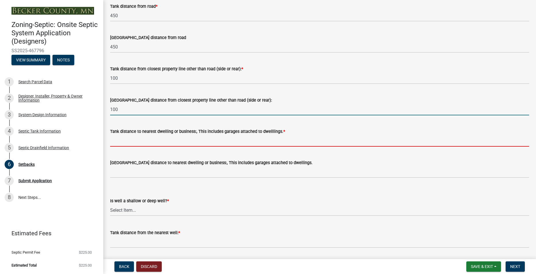
click at [122, 141] on input "Tank distance to nearest dwelling or business:, This includes garages attached …" at bounding box center [319, 141] width 419 height 12
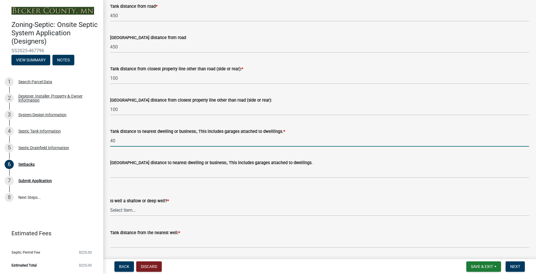
type input "40"
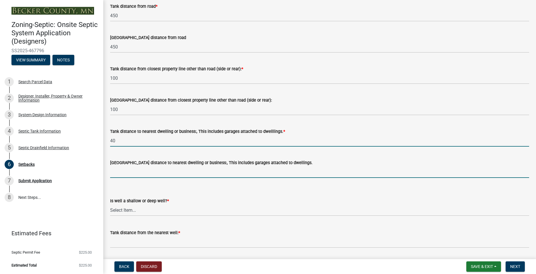
click at [125, 172] on input "[GEOGRAPHIC_DATA] distance to nearest dwelling or business:, This includes gara…" at bounding box center [319, 172] width 419 height 12
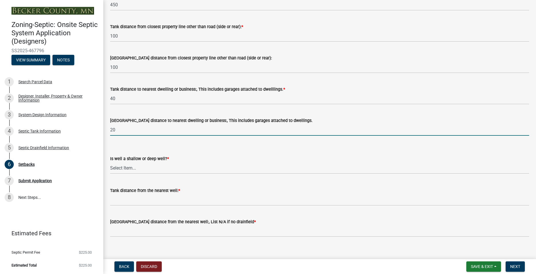
scroll to position [507, 0]
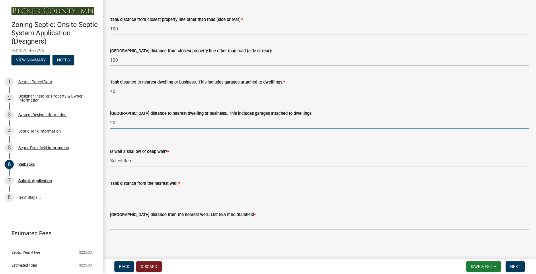
type input "20"
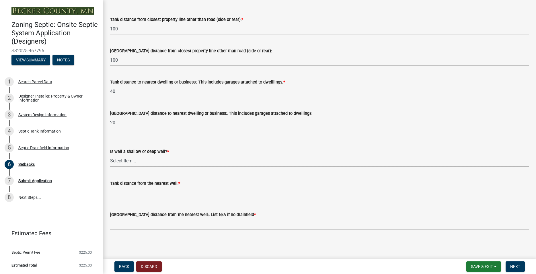
click at [110, 155] on select "Select Item... Deep Well Shallow Well No Well - Connected or to be connected to…" at bounding box center [319, 161] width 419 height 12
click option "Deep Well" at bounding box center [0, 0] width 0 height 0
select select "cf78f1da-f066-4305-88a2-864abad1fa52"
click at [131, 186] on div "Tank distance from the nearest well: *" at bounding box center [319, 183] width 419 height 7
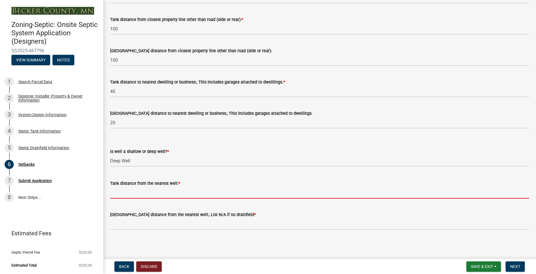
click at [123, 192] on input "Tank distance from the nearest well: *" at bounding box center [319, 193] width 419 height 12
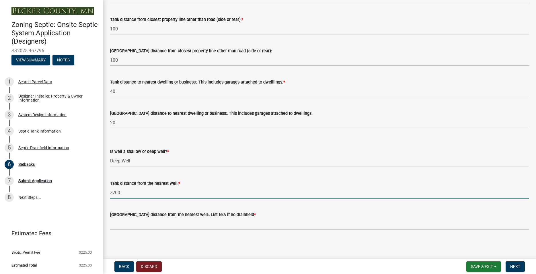
type input ">200"
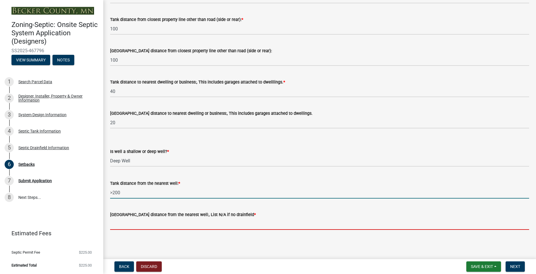
click at [147, 224] on input "[GEOGRAPHIC_DATA] distance from the nearest well:, List N/A if no drainfield *" at bounding box center [319, 224] width 419 height 12
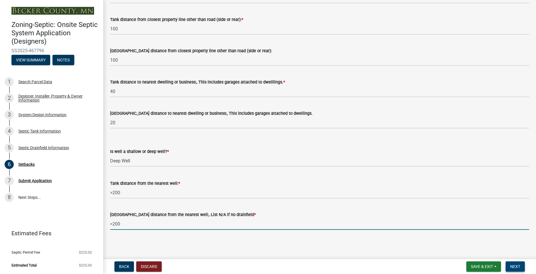
type input ">200"
click at [515, 267] on span "Next" at bounding box center [515, 266] width 10 height 5
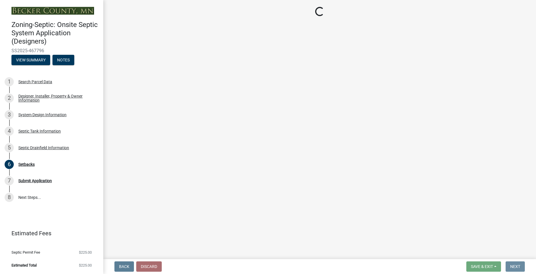
scroll to position [0, 0]
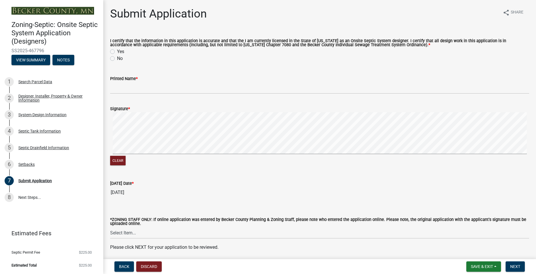
click at [111, 49] on div "Yes" at bounding box center [319, 51] width 419 height 7
click at [115, 54] on div "Yes" at bounding box center [319, 51] width 419 height 7
click at [112, 49] on div "Yes" at bounding box center [319, 51] width 419 height 7
click at [117, 53] on label "Yes" at bounding box center [120, 51] width 7 height 7
click at [117, 52] on input "Yes" at bounding box center [119, 50] width 4 height 4
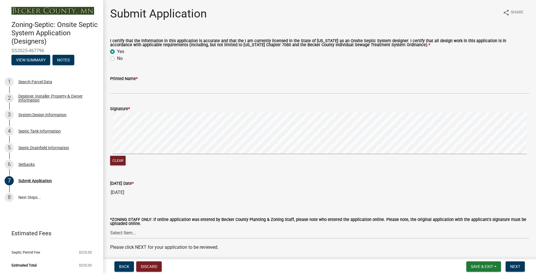
radio input "true"
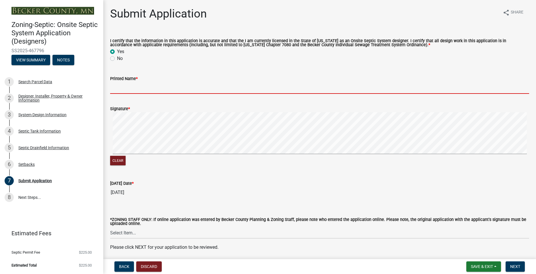
click at [128, 91] on input "Printed Name *" at bounding box center [319, 88] width 419 height 12
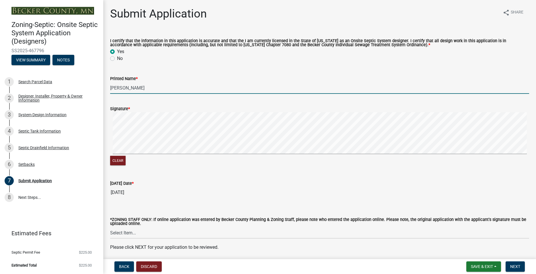
scroll to position [22, 0]
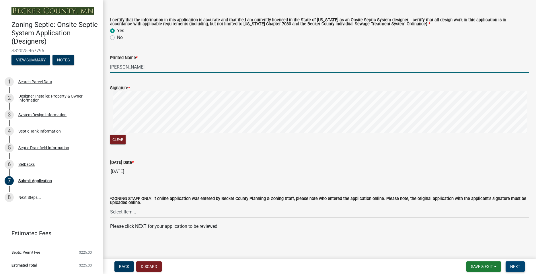
type input "[PERSON_NAME]"
click at [519, 265] on span "Next" at bounding box center [515, 266] width 10 height 5
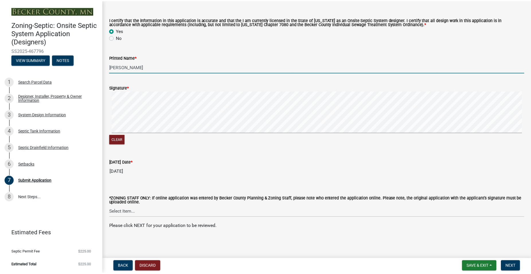
scroll to position [0, 0]
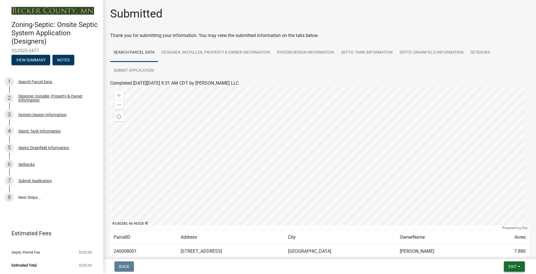
click at [516, 269] on span "Exit" at bounding box center [513, 266] width 8 height 5
click at [508, 255] on button "Save & Exit" at bounding box center [502, 252] width 46 height 14
